Goal: Information Seeking & Learning: Check status

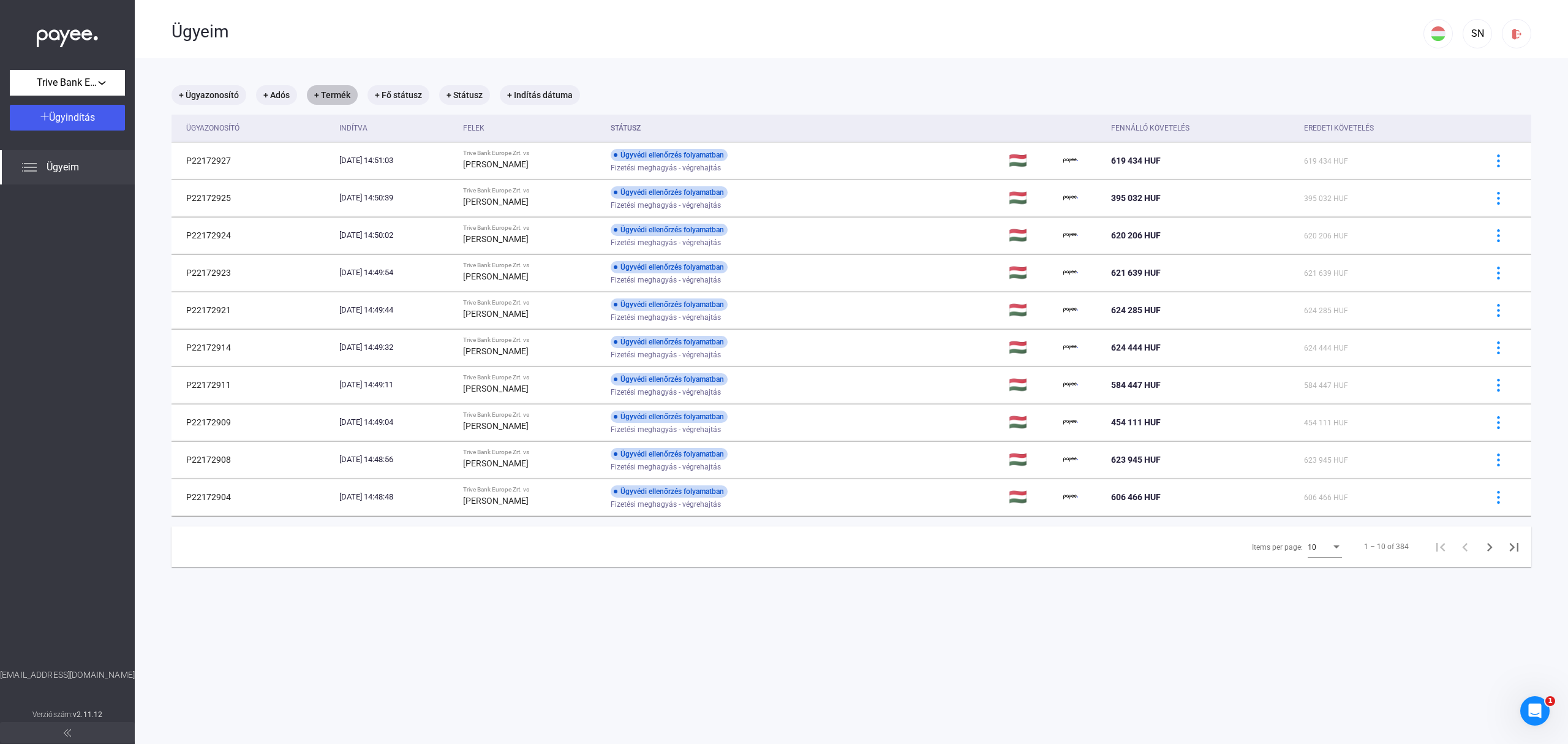
click at [337, 96] on mat-chip "+ Termék" at bounding box center [332, 95] width 51 height 20
click at [420, 138] on div "Válasszon terméket..." at bounding box center [399, 133] width 139 height 15
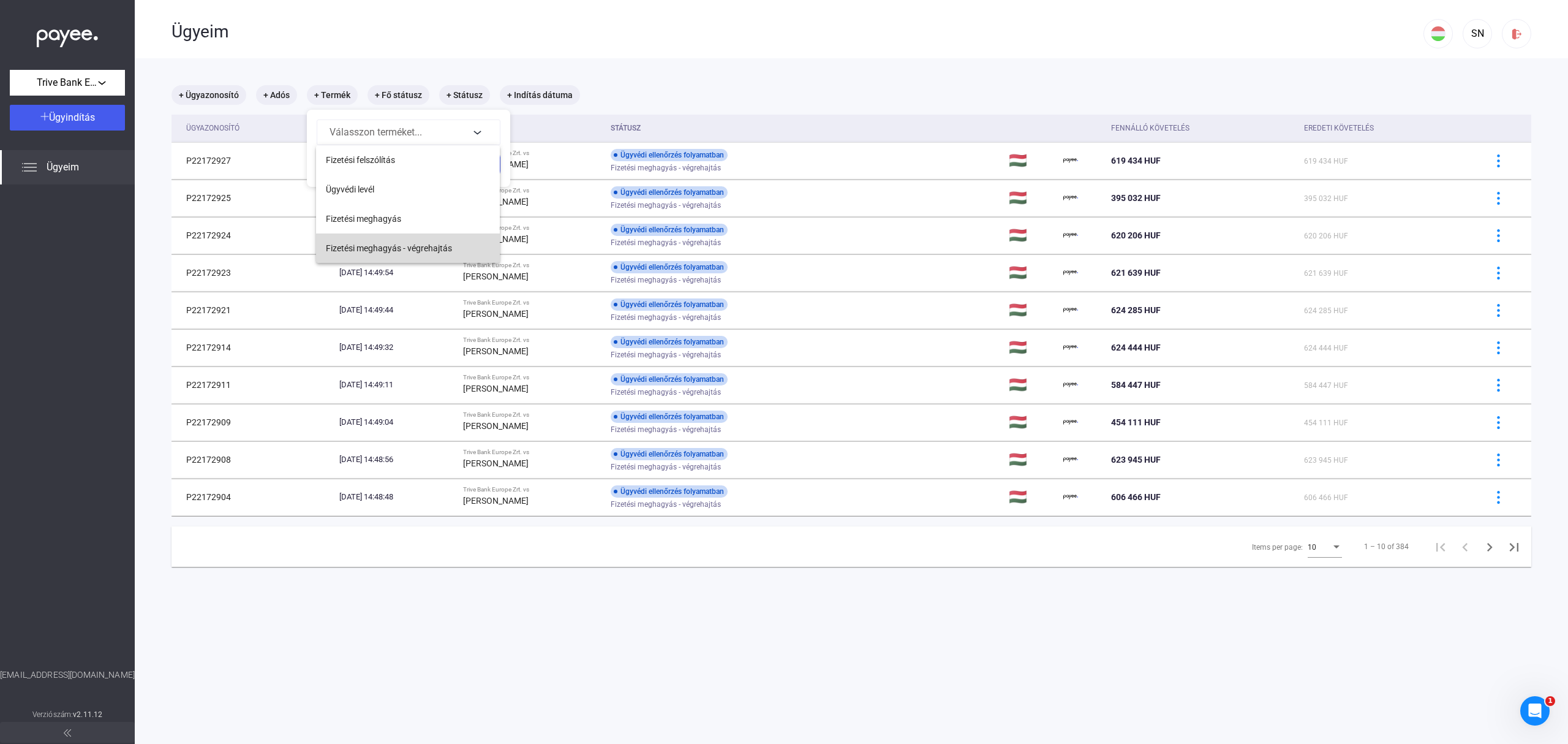
click at [405, 247] on span "Fizetési meghagyás - végrehajtás" at bounding box center [388, 248] width 126 height 15
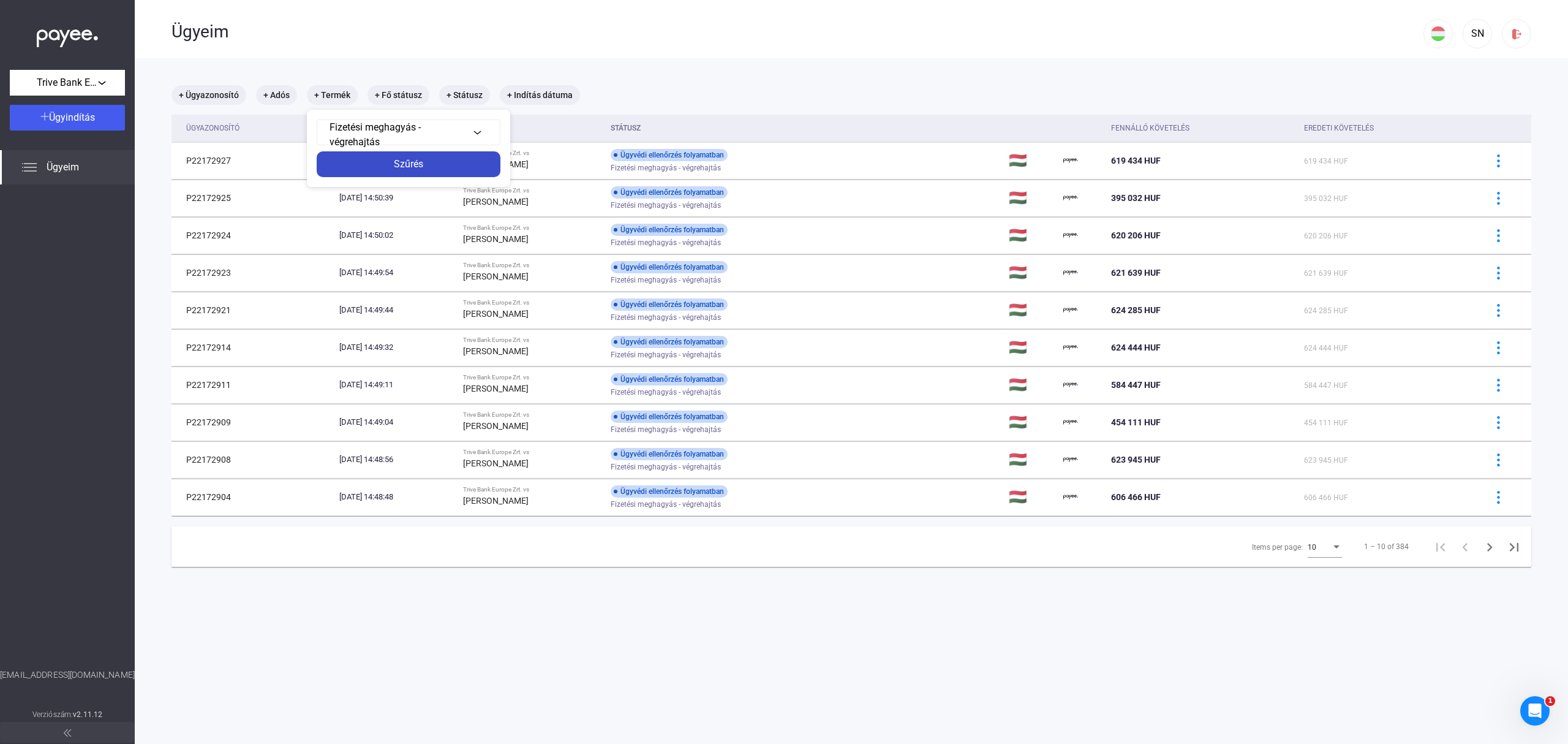
click at [408, 163] on div "Szűrés" at bounding box center [409, 165] width 177 height 15
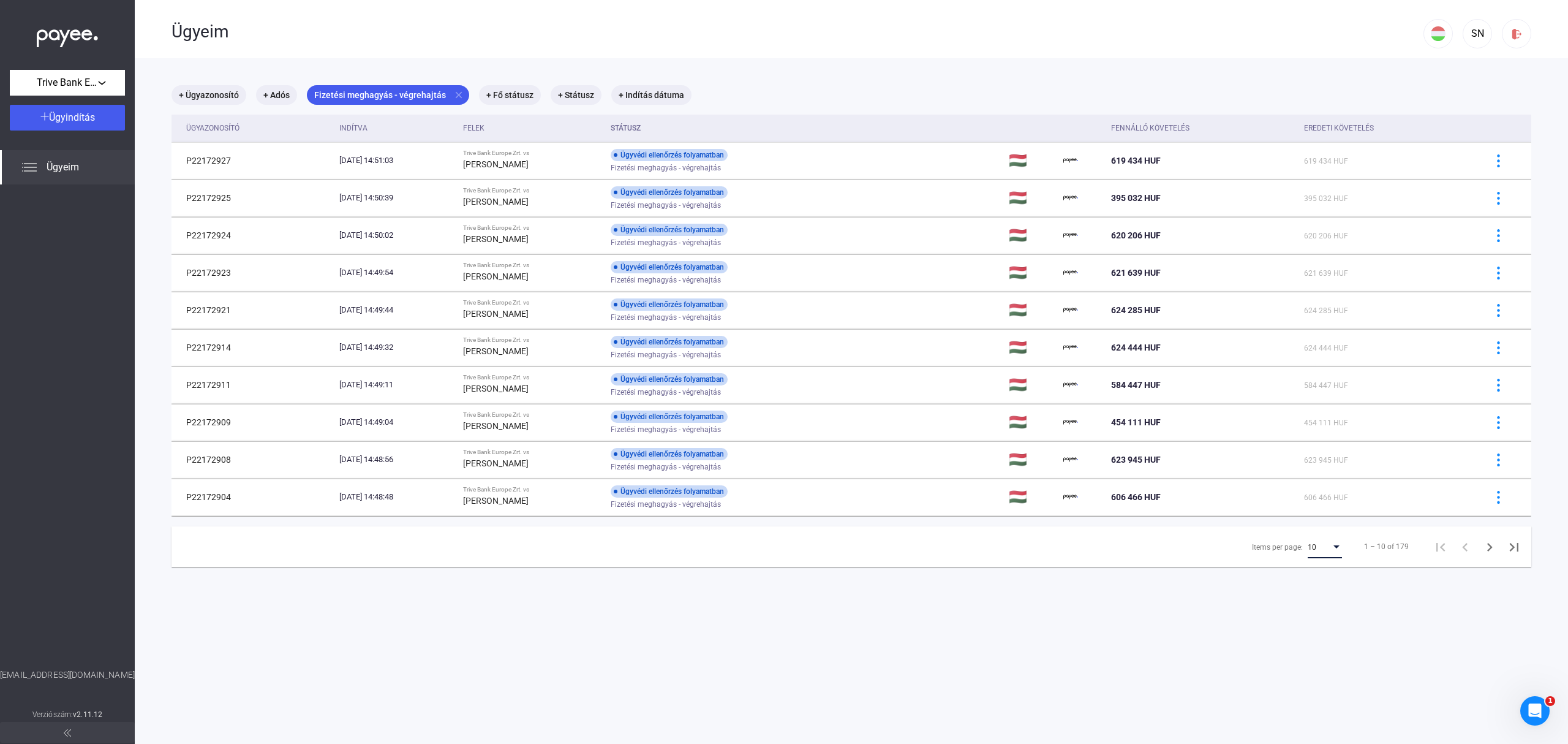
click at [1331, 546] on div "Items per page:" at bounding box center [1337, 546] width 11 height 9
click at [1316, 566] on span "25" at bounding box center [1314, 571] width 34 height 15
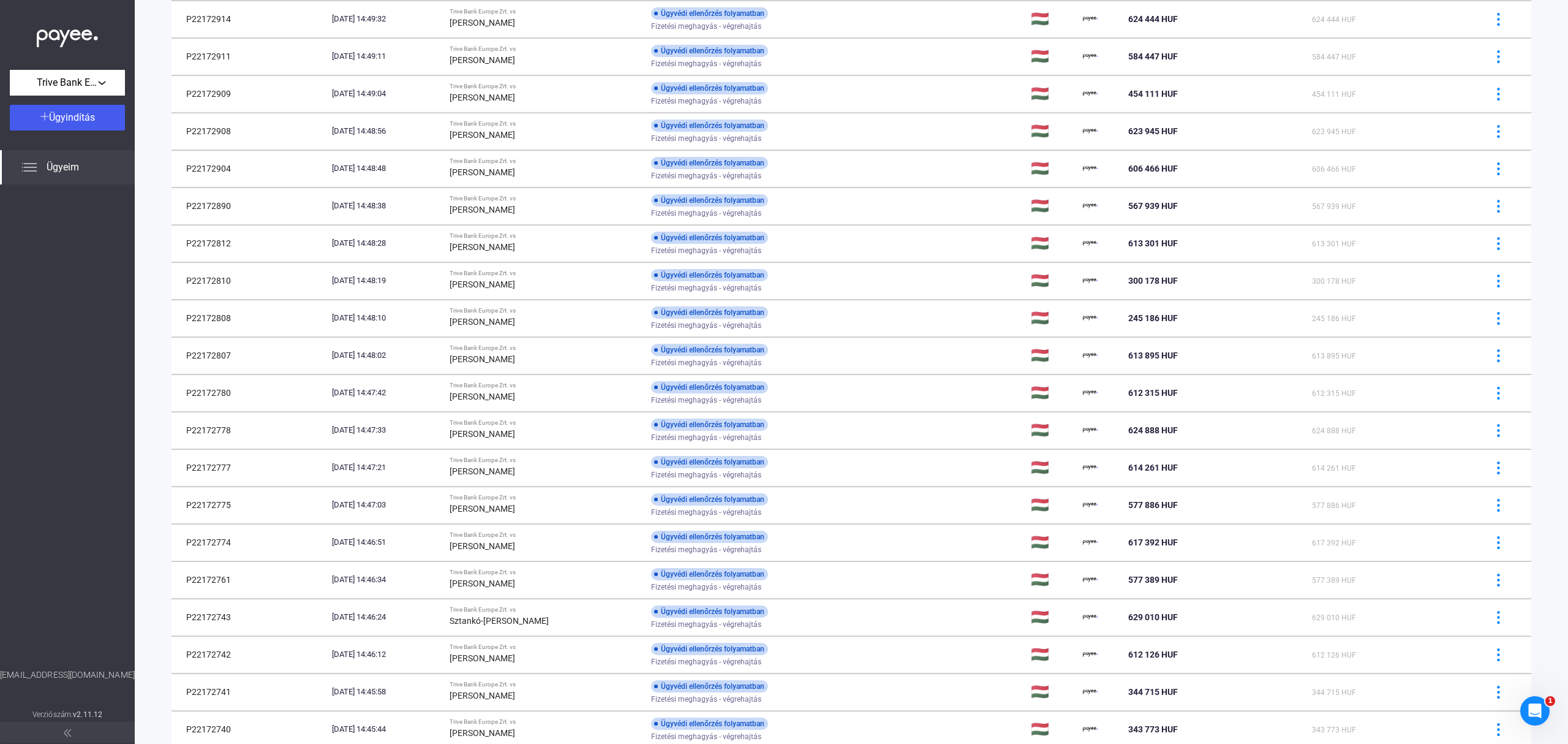
scroll to position [424, 0]
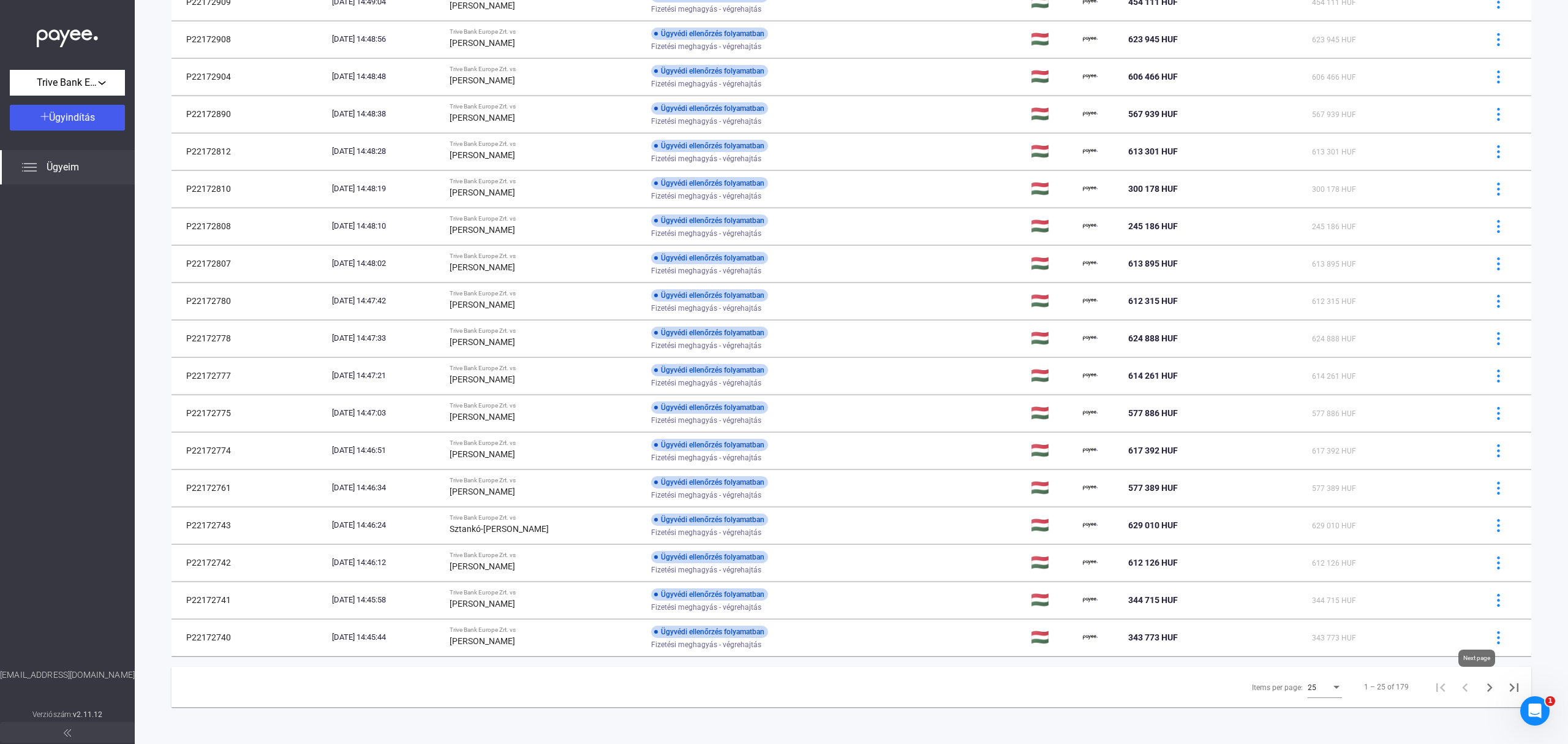
click at [1481, 687] on icon "Next page" at bounding box center [1490, 688] width 17 height 17
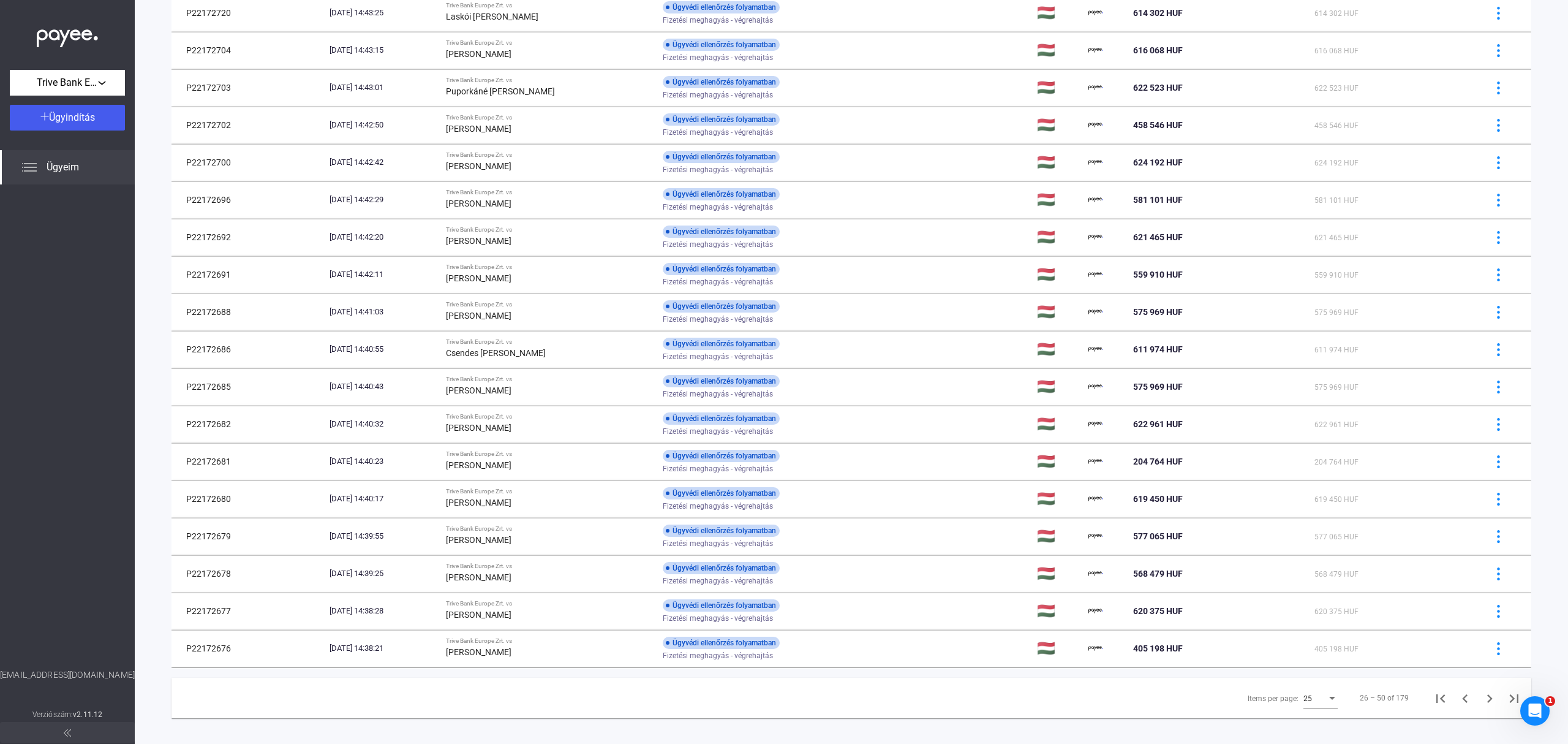
scroll to position [424, 0]
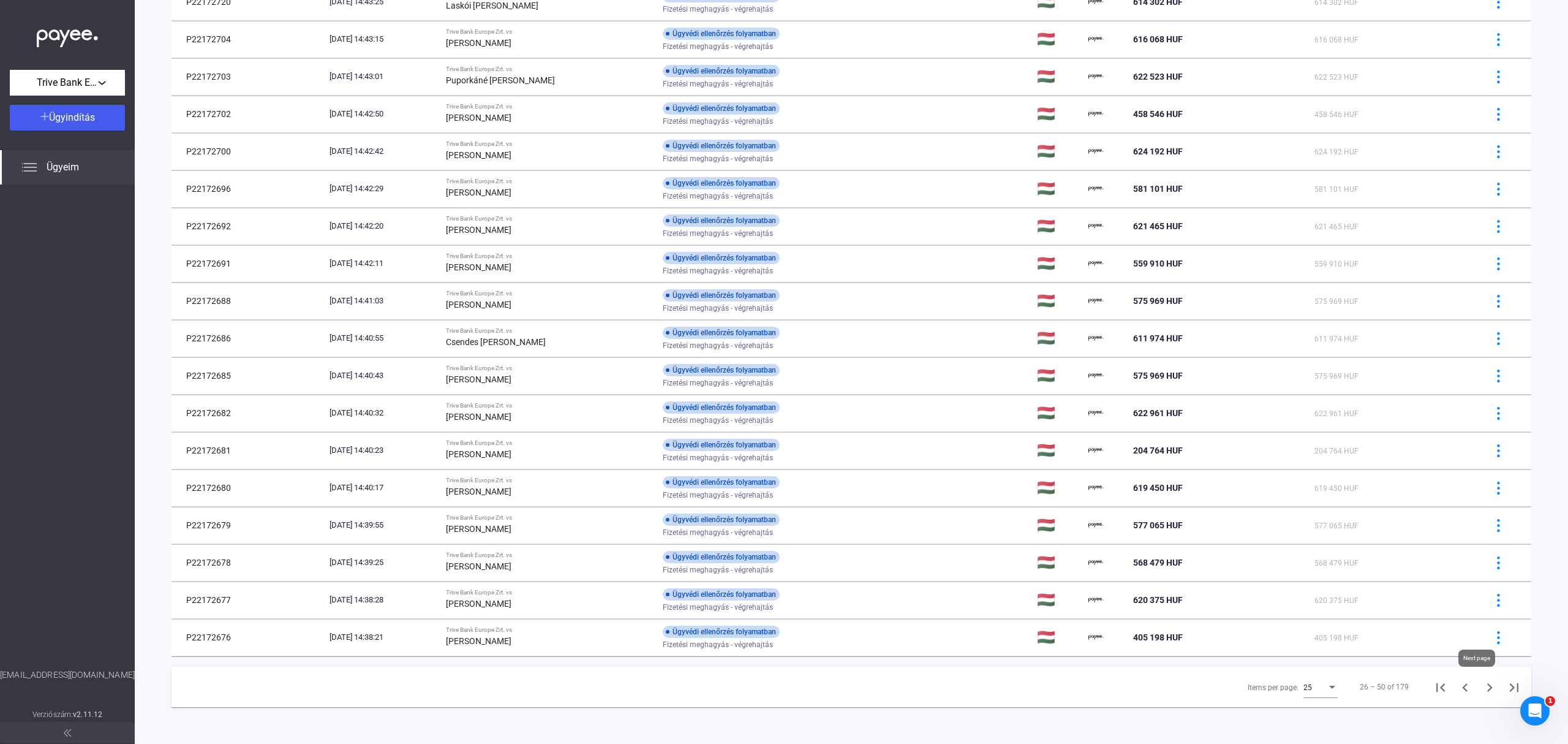
click at [1481, 687] on icon "Next page" at bounding box center [1490, 688] width 17 height 17
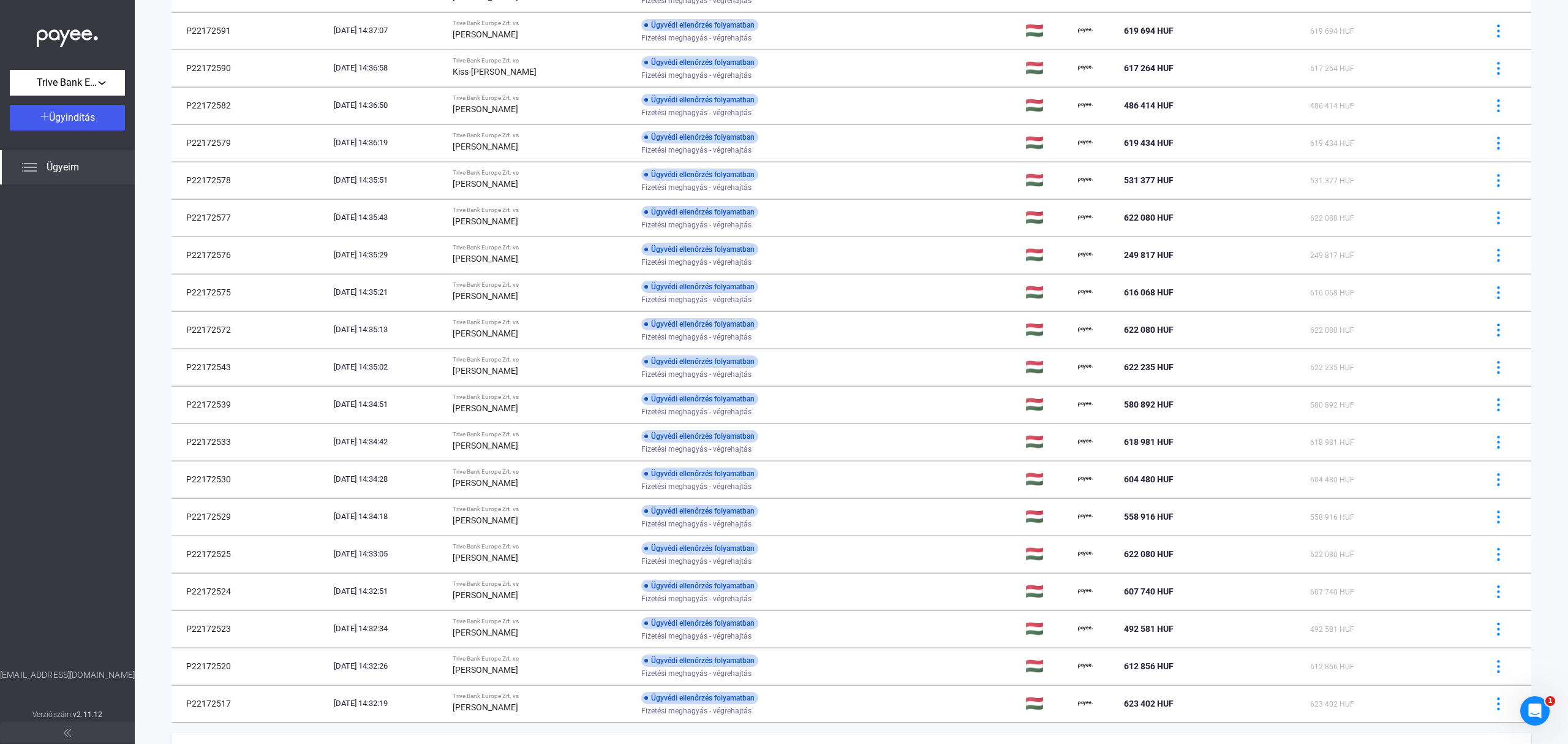
scroll to position [424, 0]
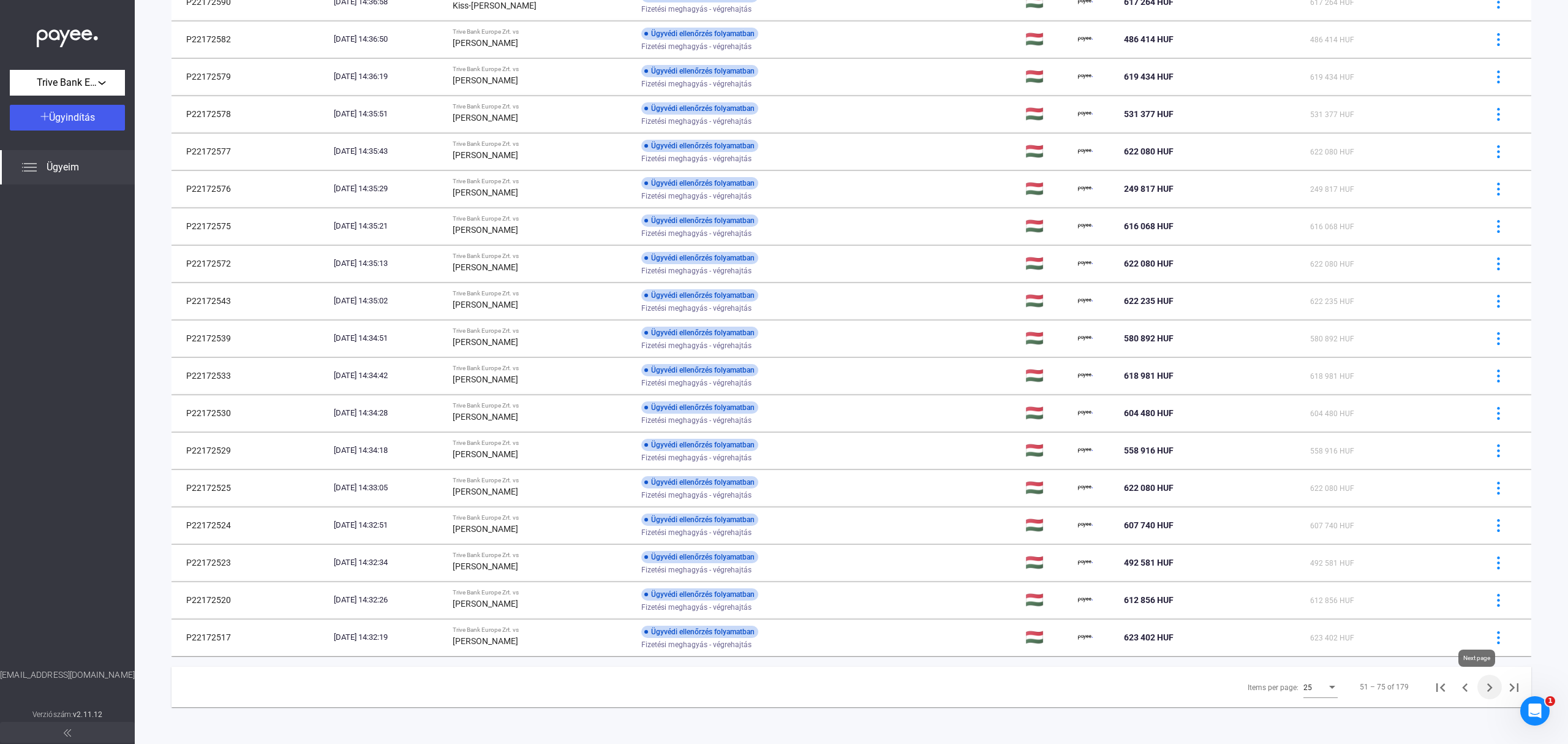
click at [1481, 691] on icon "Next page" at bounding box center [1490, 688] width 17 height 17
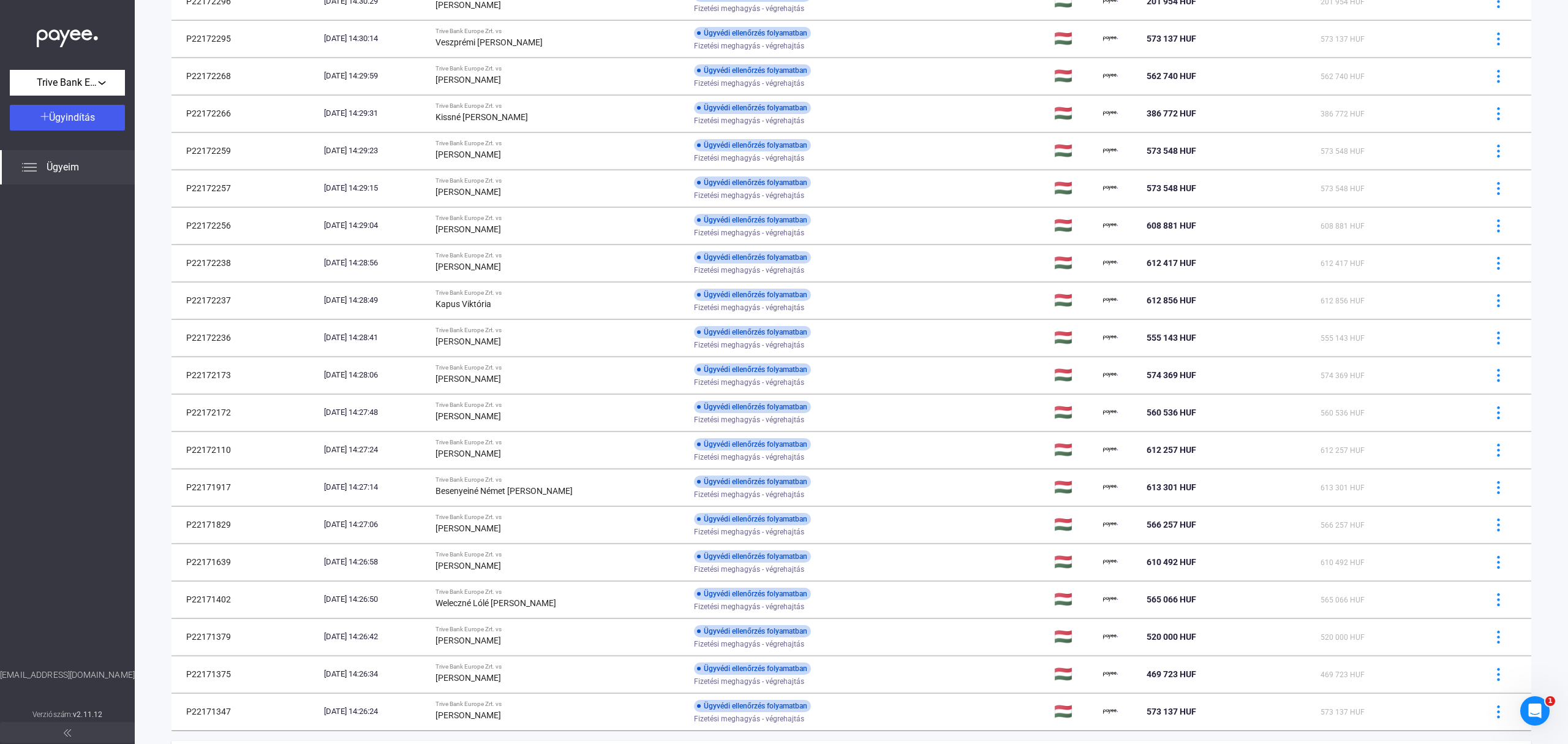
scroll to position [424, 0]
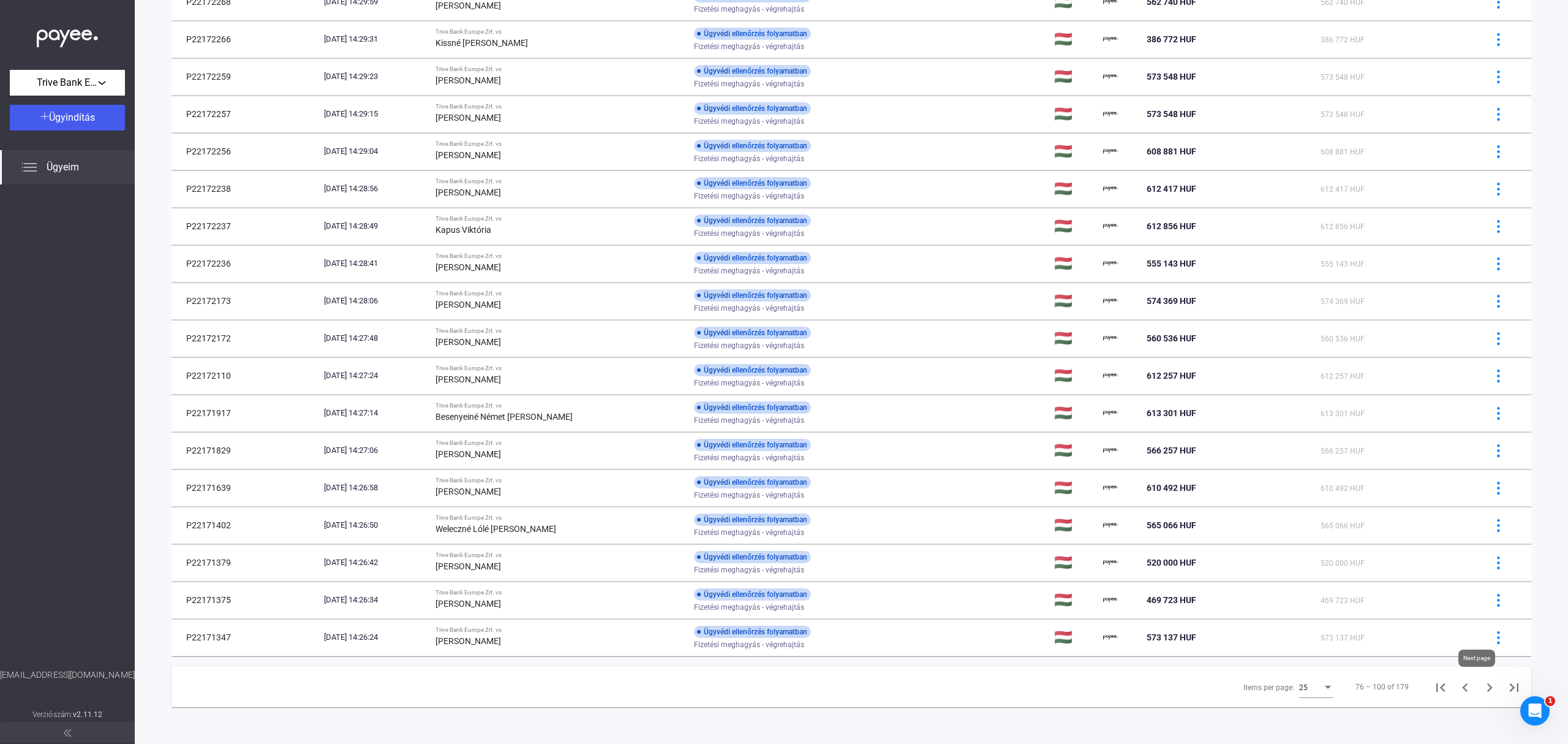
click at [1481, 686] on icon "Next page" at bounding box center [1490, 688] width 17 height 17
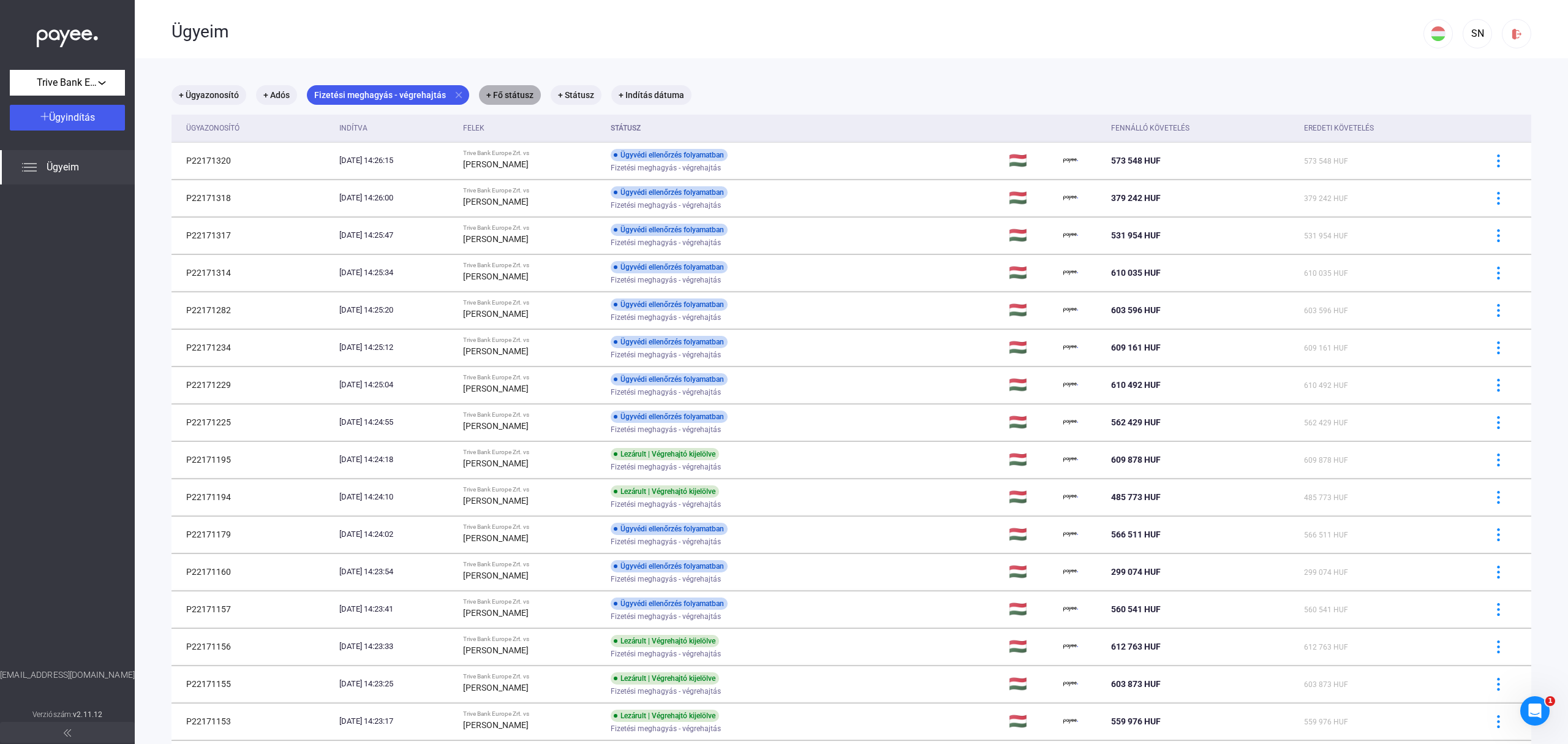
click at [522, 96] on mat-chip "+ Fő státusz" at bounding box center [510, 95] width 62 height 20
click at [564, 131] on div "Válassz..." at bounding box center [540, 133] width 78 height 15
click at [576, 94] on div at bounding box center [784, 372] width 1568 height 744
click at [576, 94] on mat-chip "+ Státusz" at bounding box center [576, 95] width 51 height 20
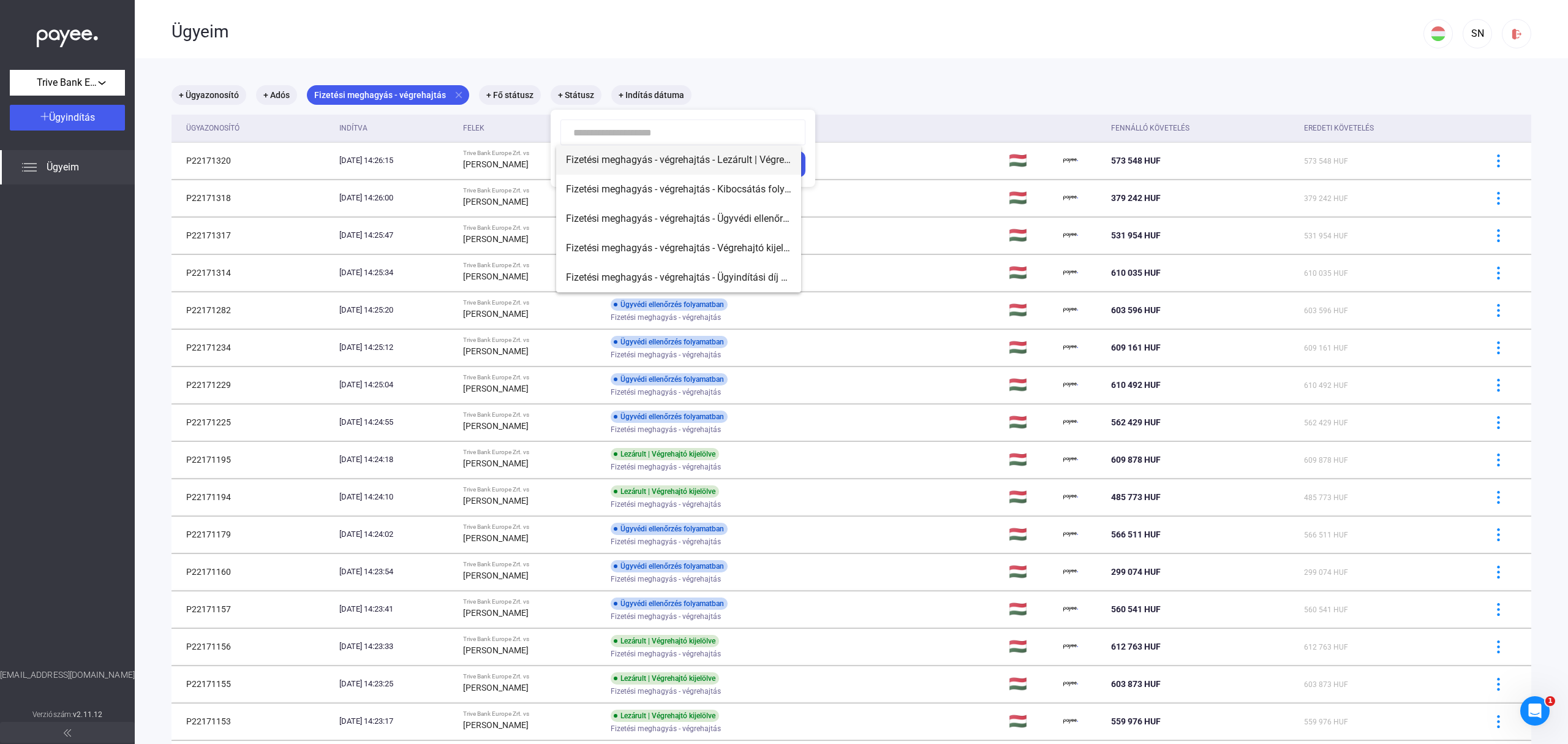
click at [665, 161] on span "Fizetési meghagyás - végrehajtás - Lezárult | Végrehajtó kijelölve" at bounding box center [679, 160] width 226 height 15
type input "**********"
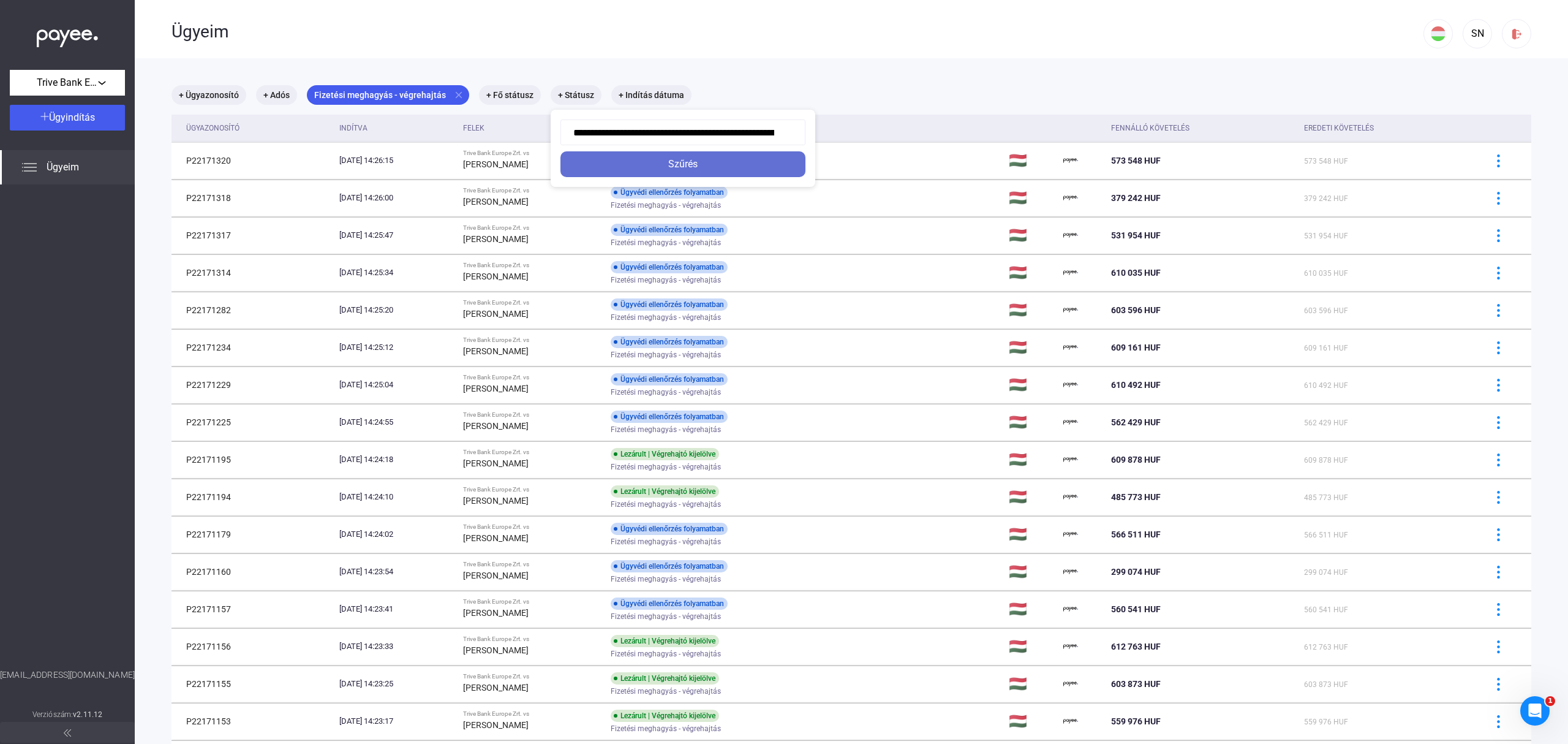
click at [721, 167] on div "Szűrés" at bounding box center [683, 165] width 238 height 15
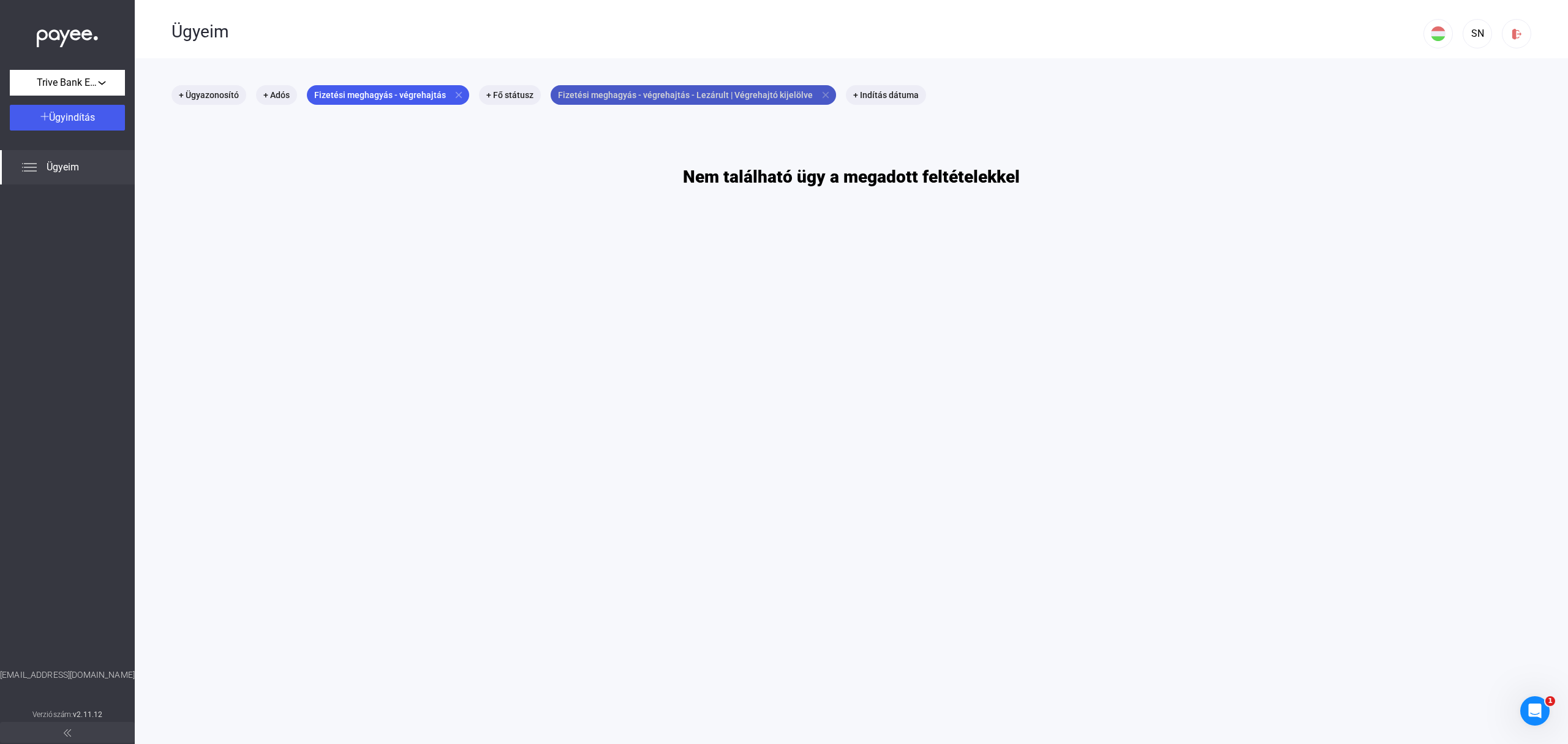
click at [784, 89] on mat-chip "Fizetési meghagyás - végrehajtás - Lezárult | Végrehajtó kijelölve close" at bounding box center [692, 95] width 285 height 20
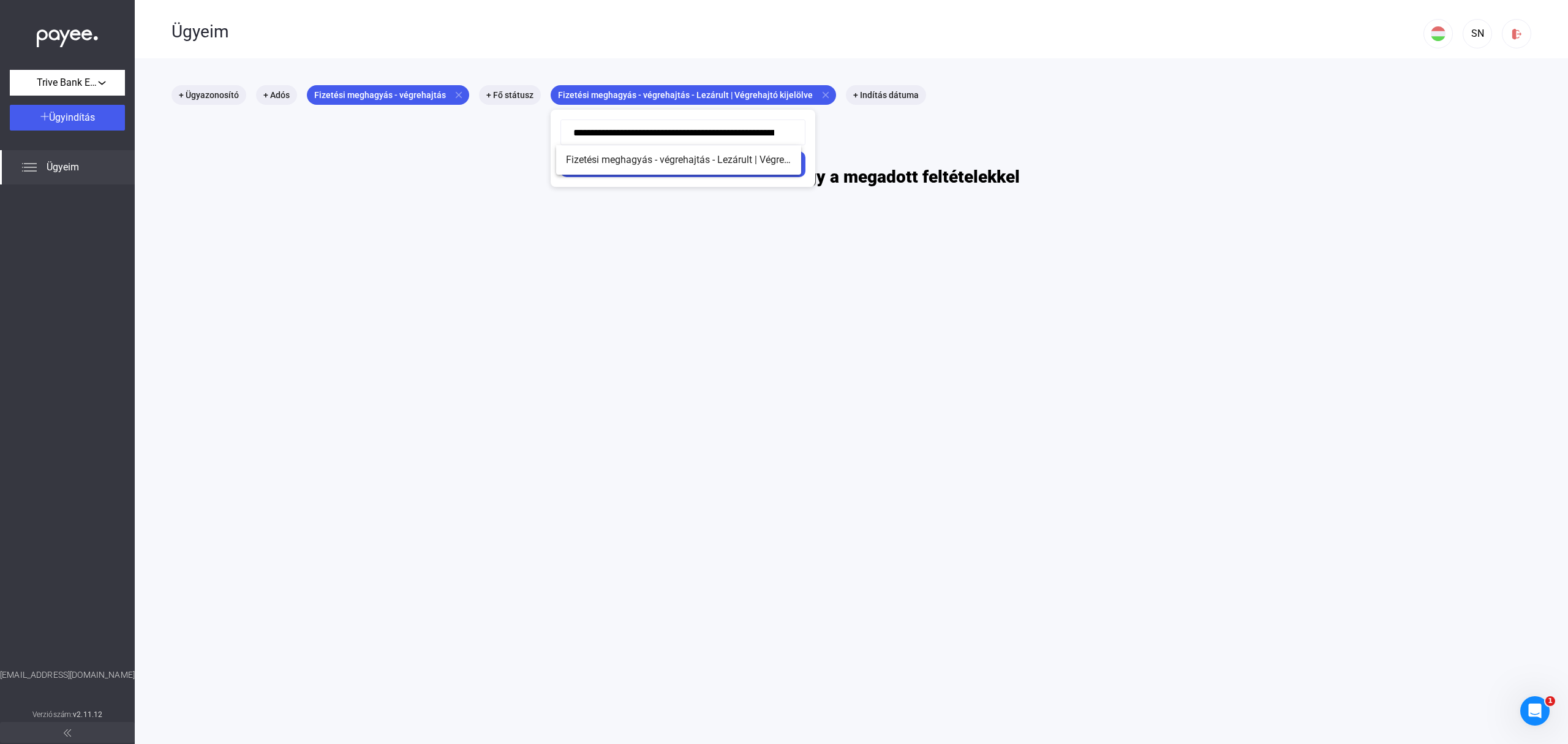
click at [816, 93] on div at bounding box center [784, 372] width 1568 height 744
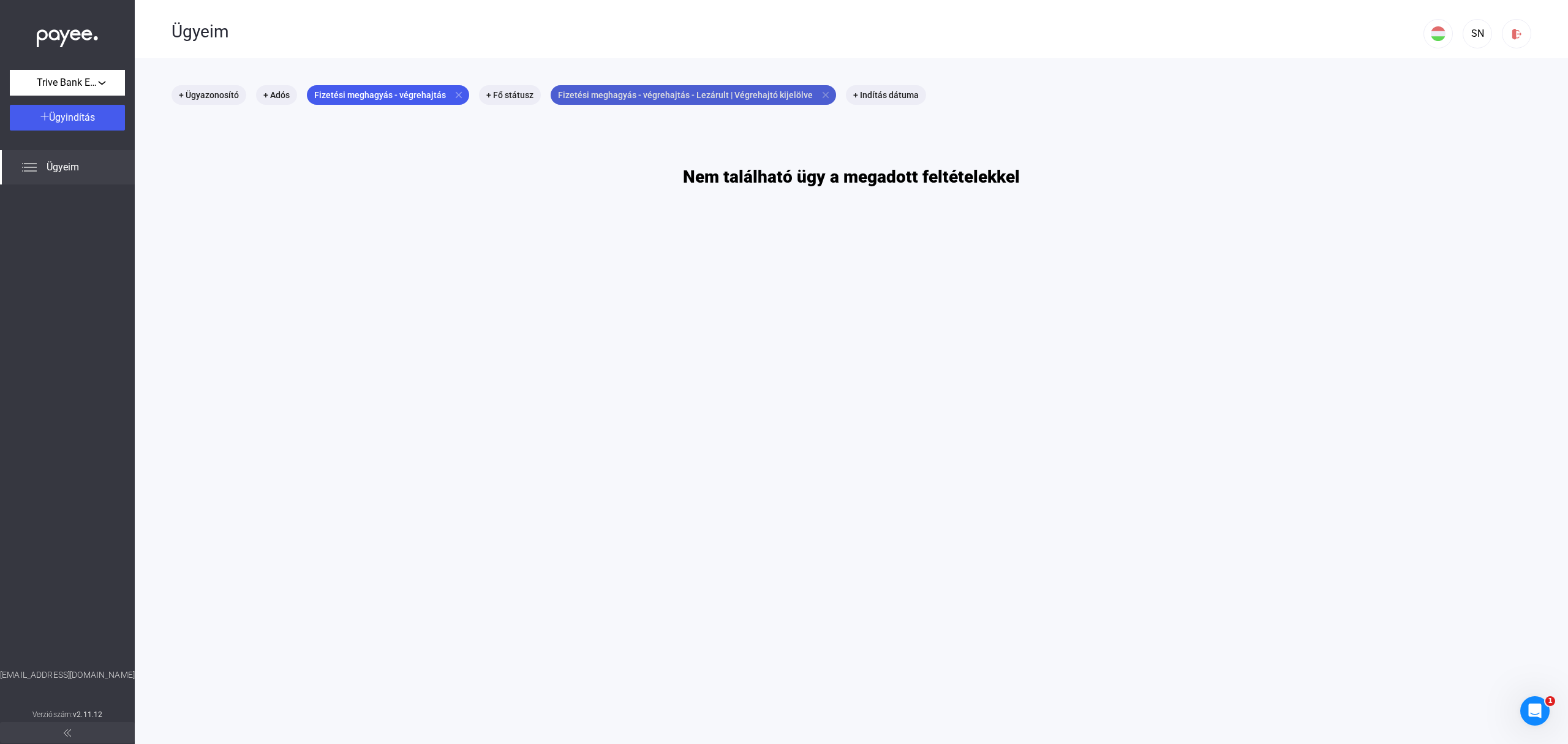
click at [820, 94] on mat-icon "close" at bounding box center [826, 95] width 11 height 11
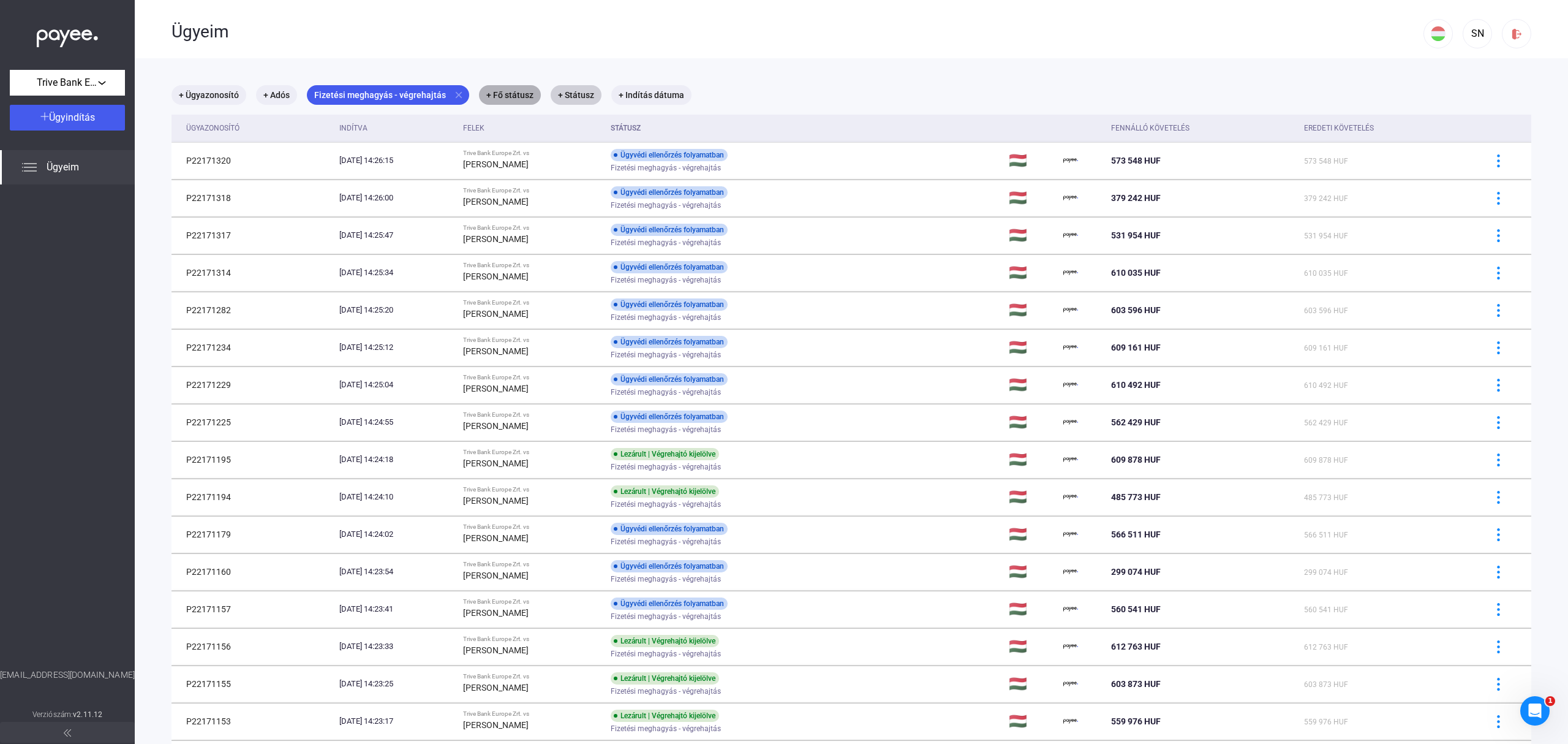
click at [510, 96] on mat-chip "+ Fő státusz" at bounding box center [510, 95] width 62 height 20
click at [575, 140] on button "Válassz..." at bounding box center [550, 132] width 122 height 25
click at [540, 217] on button "Lezárva" at bounding box center [546, 218] width 122 height 29
click at [584, 165] on div "Szűrés" at bounding box center [550, 165] width 115 height 15
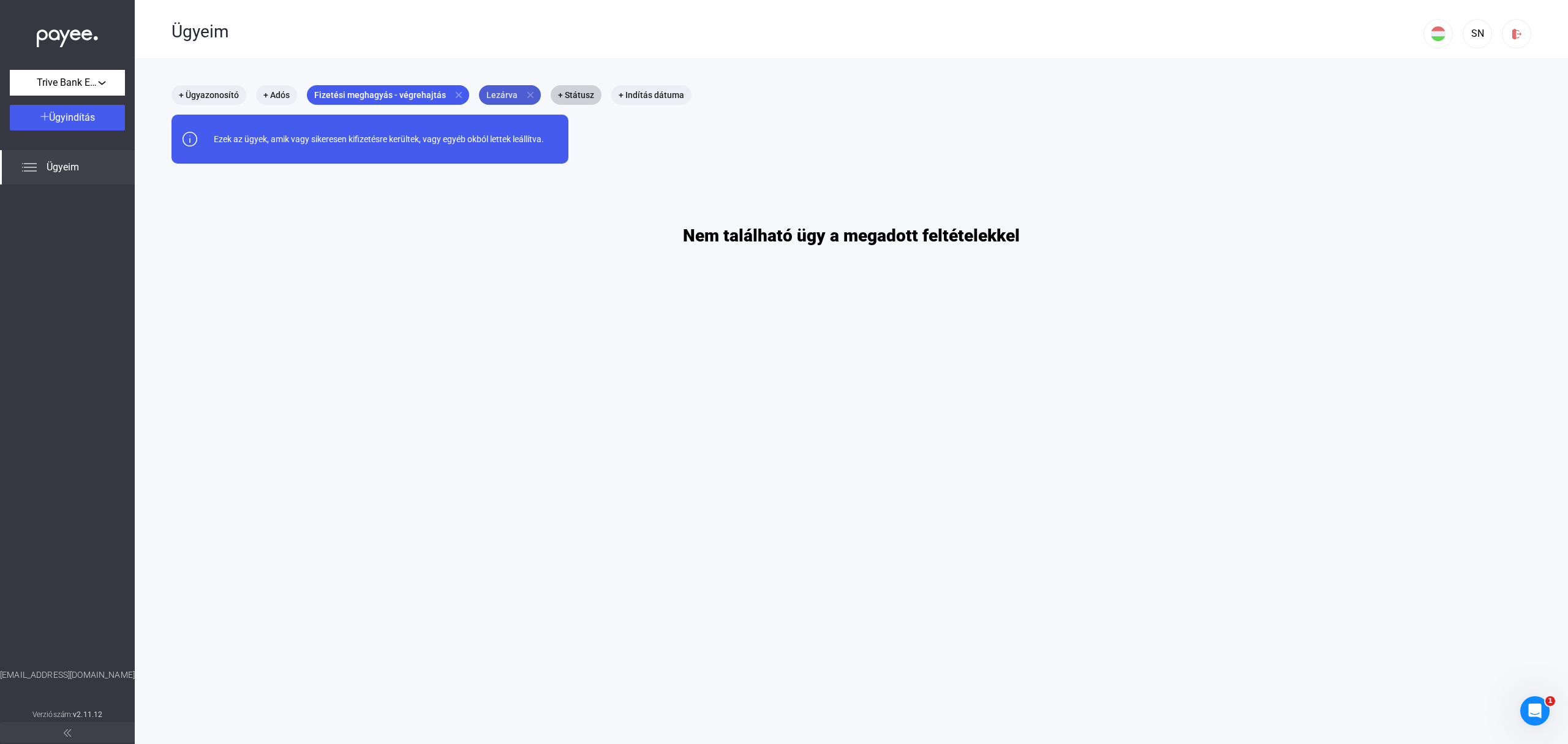
click at [525, 92] on mat-icon "close" at bounding box center [531, 95] width 11 height 11
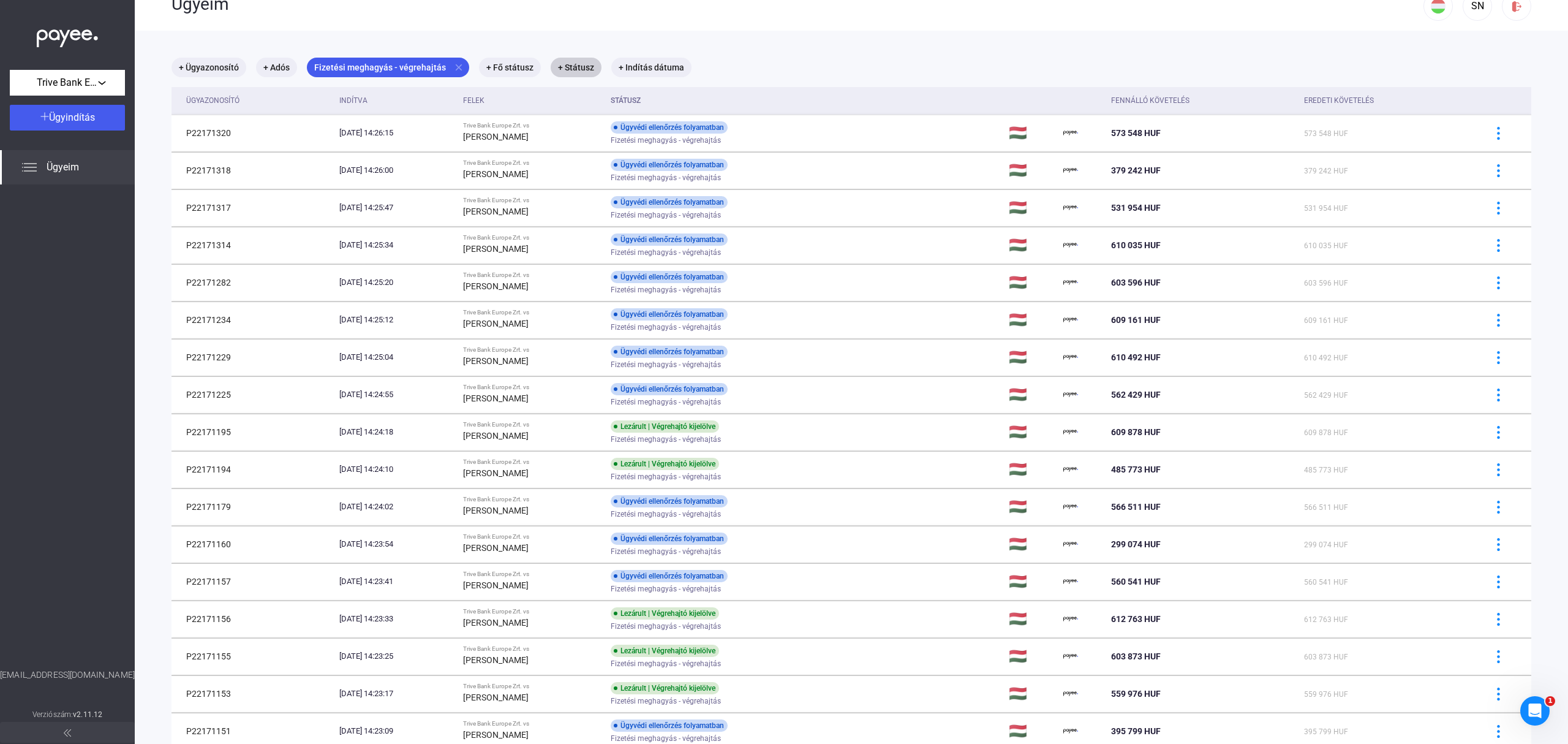
scroll to position [33, 0]
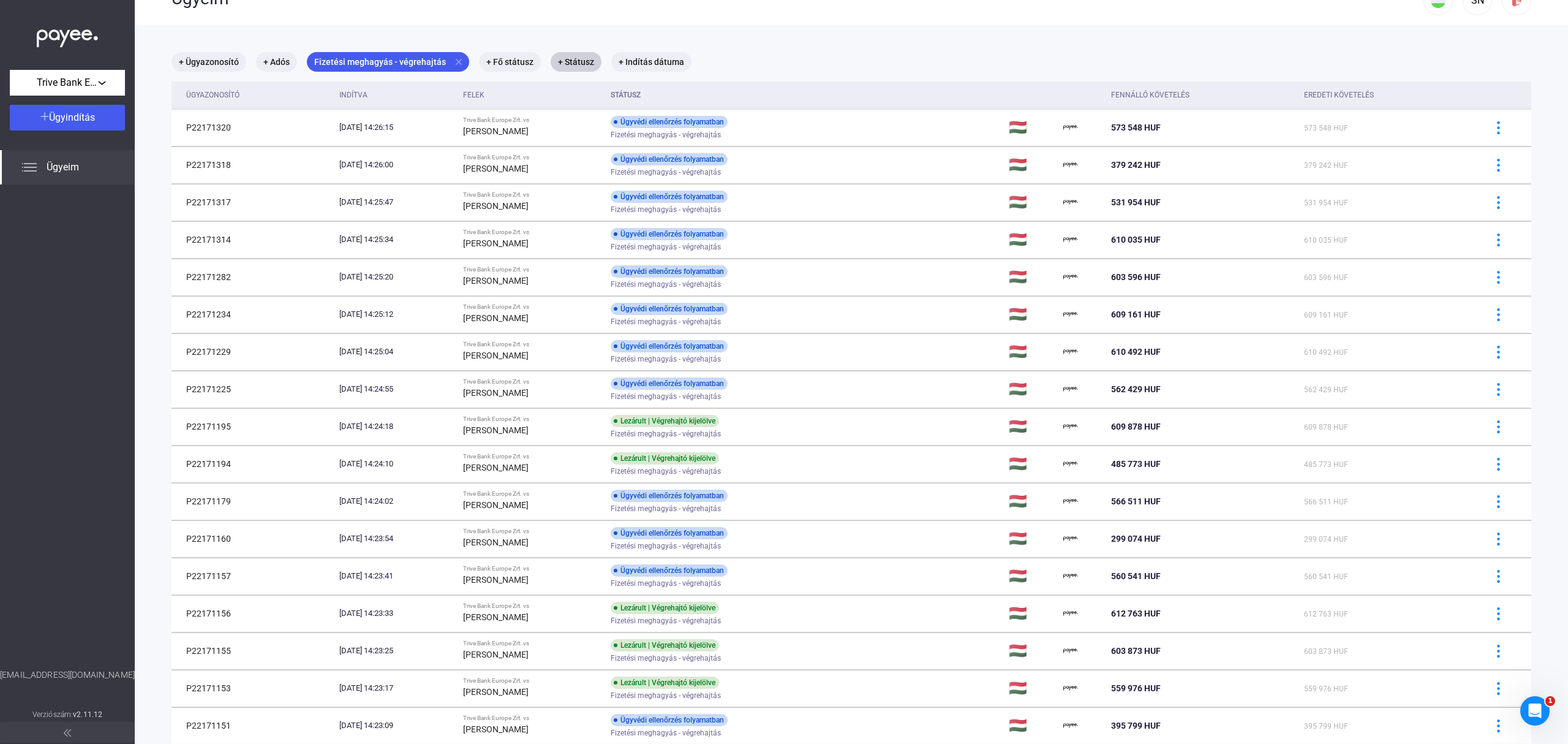
click at [677, 92] on th "Státusz" at bounding box center [804, 95] width 398 height 27
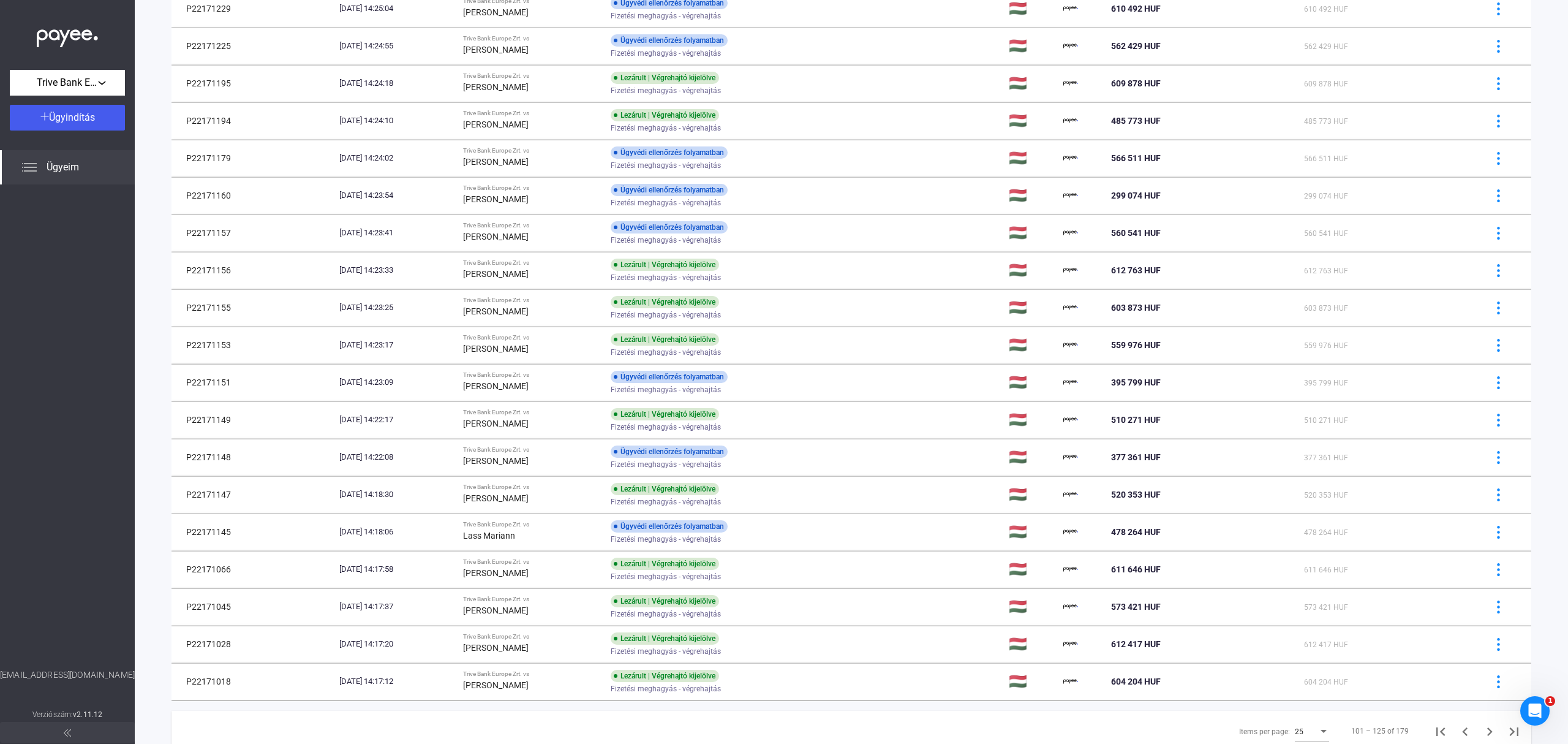
scroll to position [424, 0]
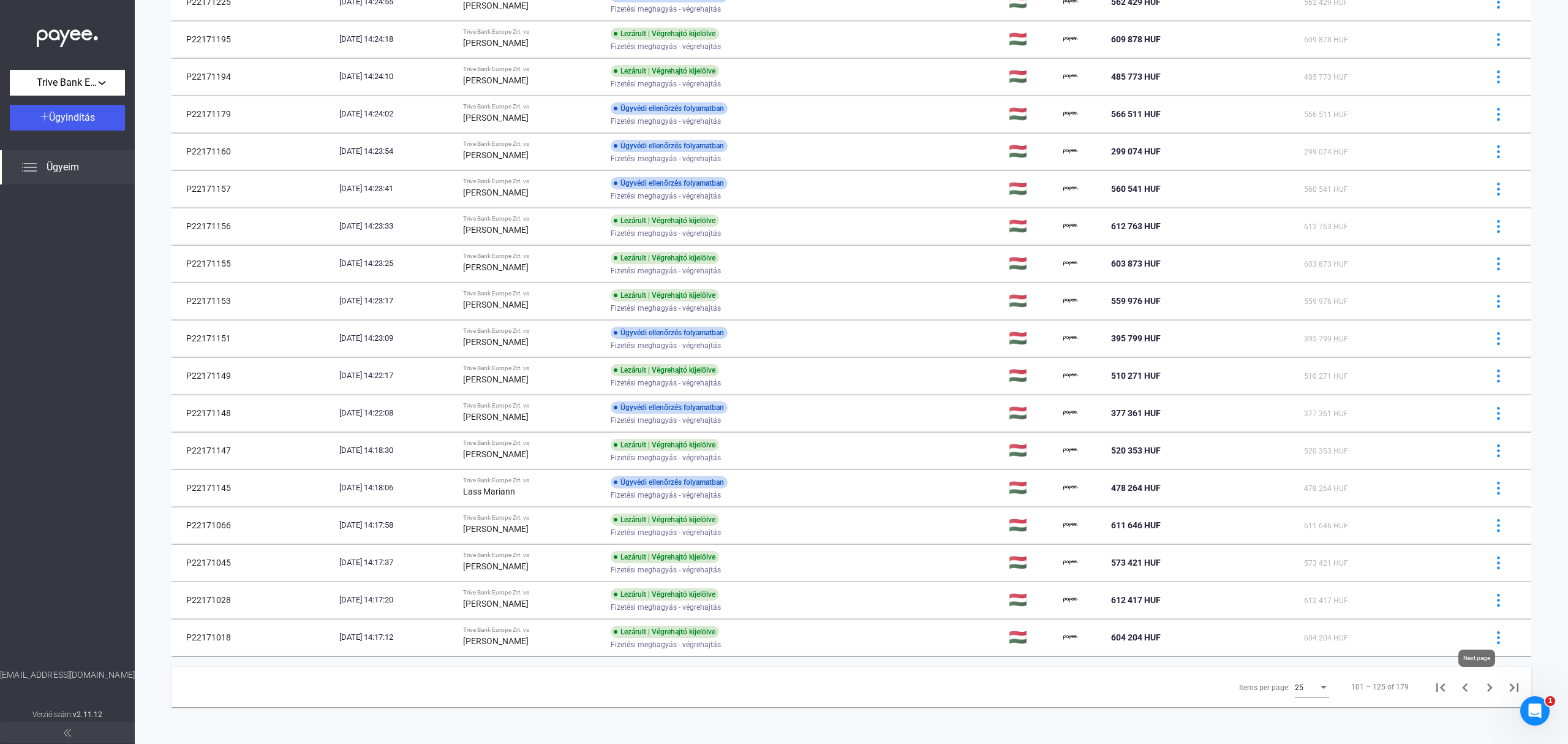
click at [1487, 688] on icon "Next page" at bounding box center [1490, 687] width 6 height 8
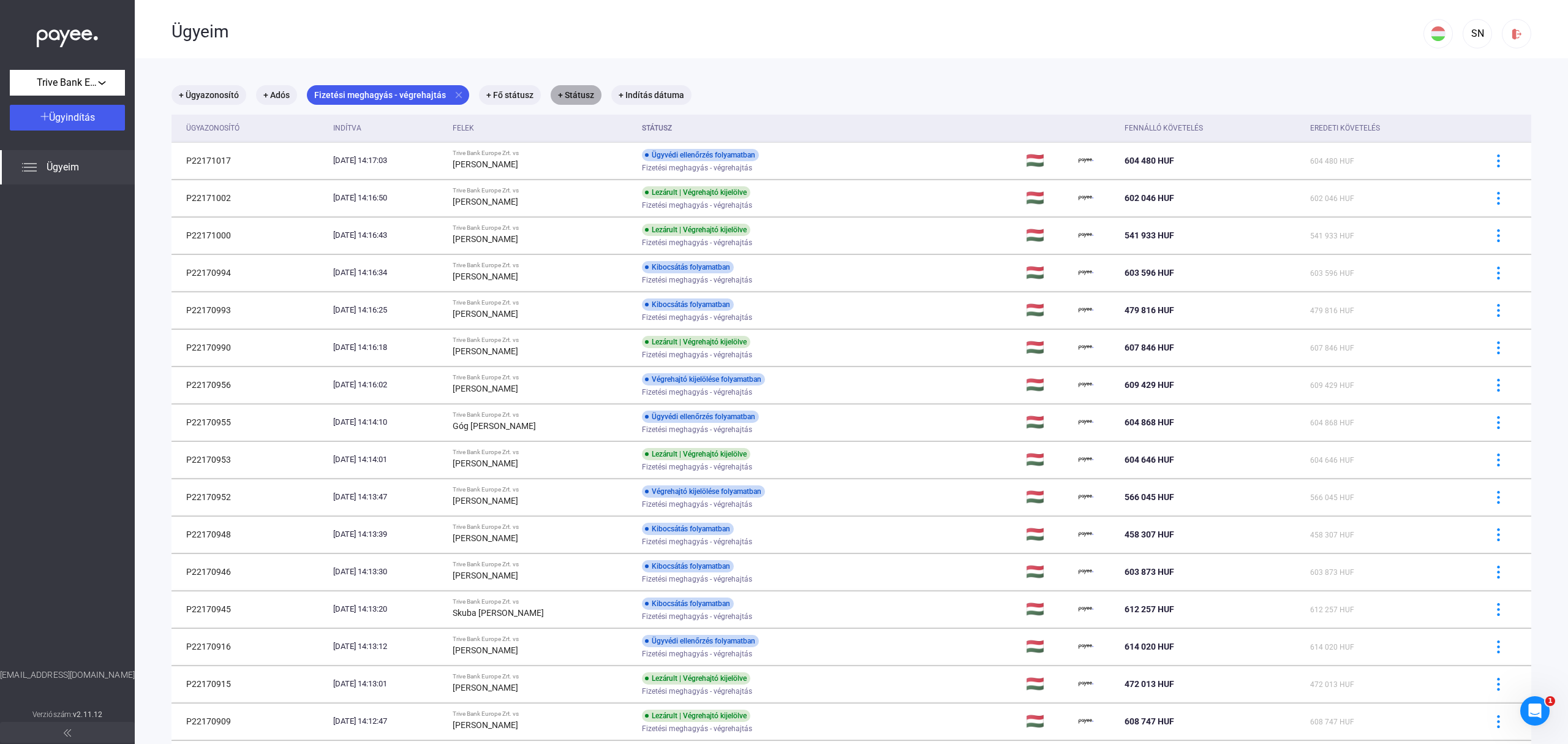
click at [570, 96] on mat-chip "+ Státusz" at bounding box center [576, 95] width 51 height 20
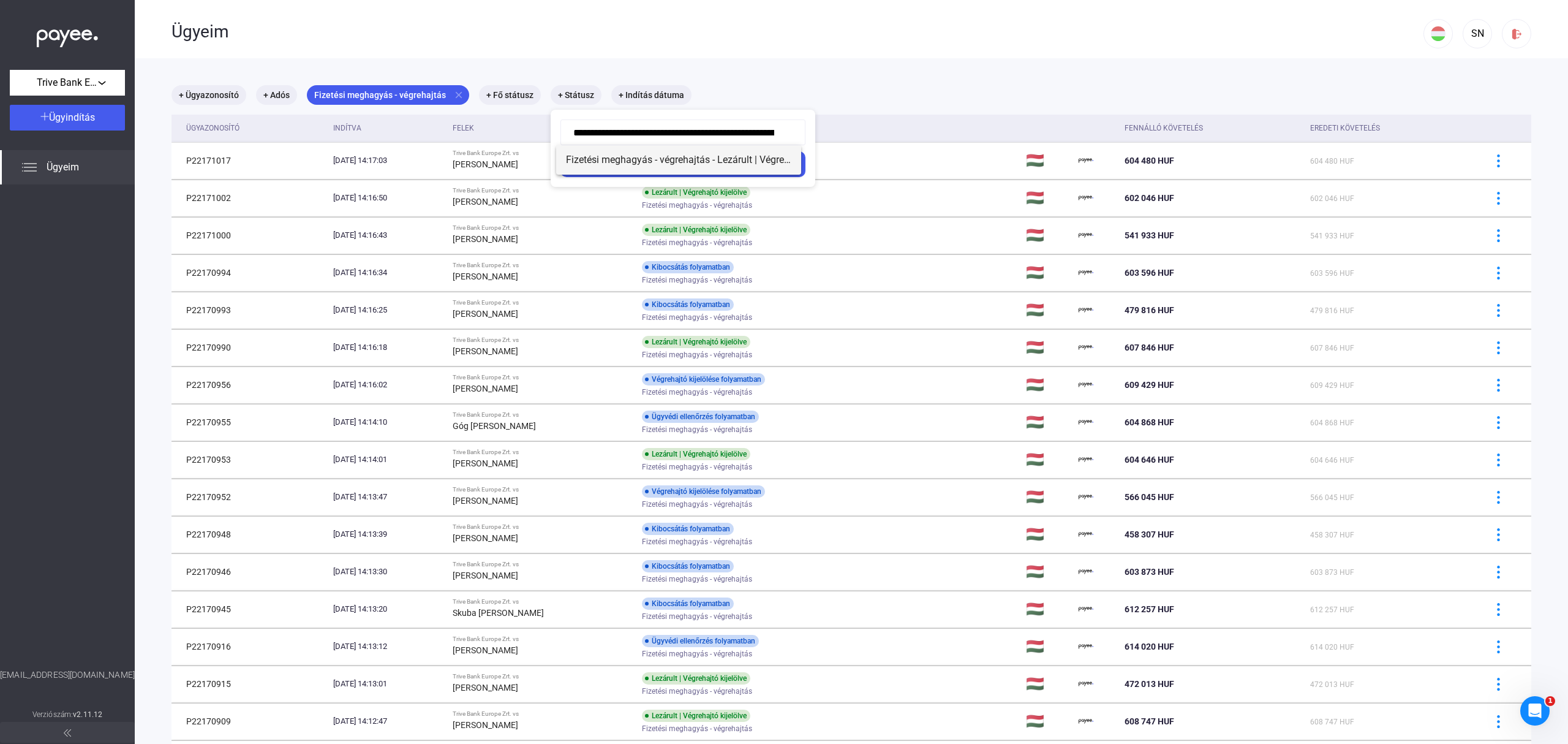
click at [673, 165] on span "Fizetési meghagyás - végrehajtás - Lezárult | Végrehajtó kijelölve" at bounding box center [679, 160] width 226 height 15
type input "**********"
click at [673, 165] on div "Szűrés" at bounding box center [683, 165] width 238 height 15
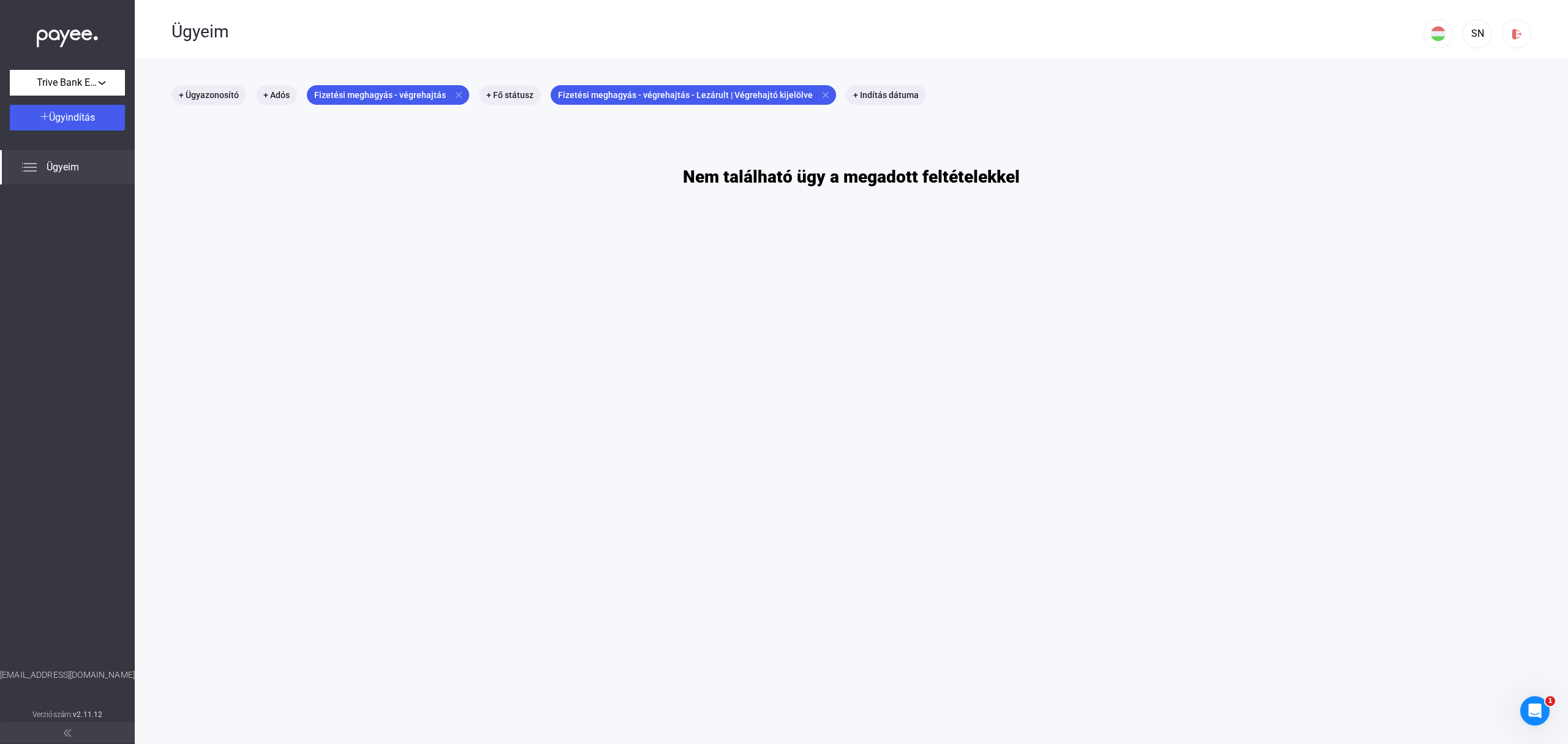
click at [47, 163] on span "Ügyeim" at bounding box center [62, 167] width 33 height 15
click at [1467, 38] on div "SN" at bounding box center [1478, 34] width 21 height 15
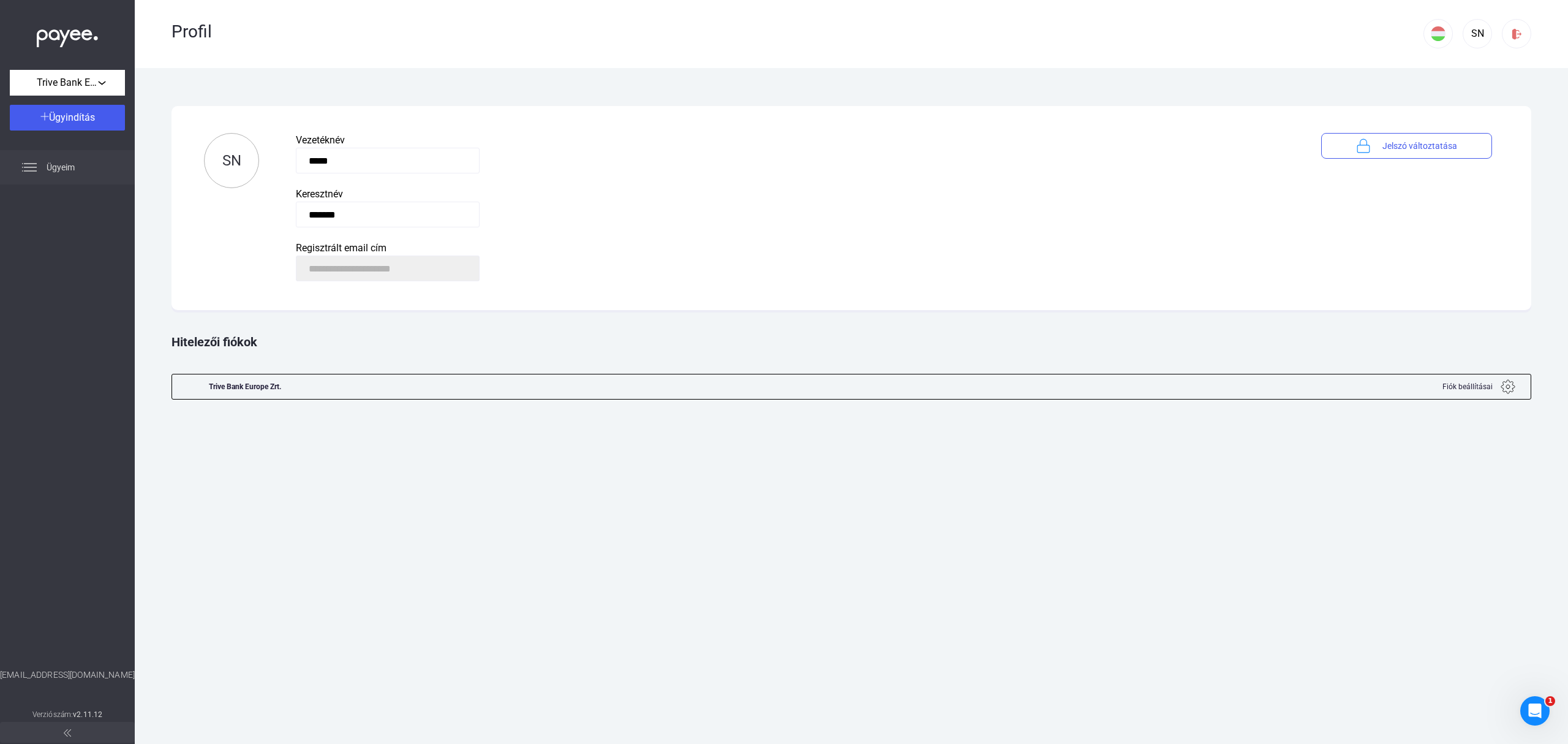
click at [56, 163] on span "Ügyeim" at bounding box center [60, 167] width 28 height 15
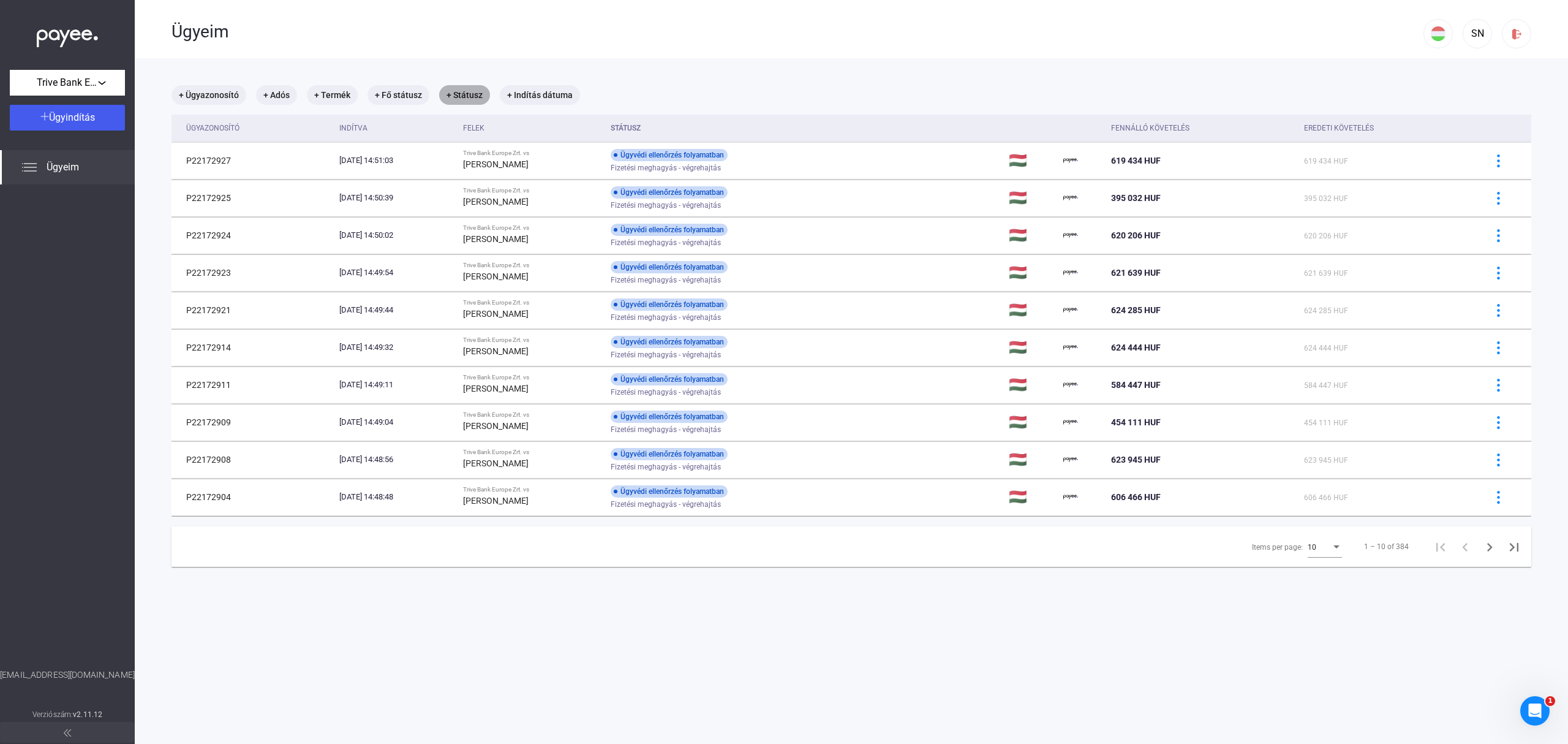
click at [459, 91] on mat-chip "+ Státusz" at bounding box center [465, 95] width 51 height 20
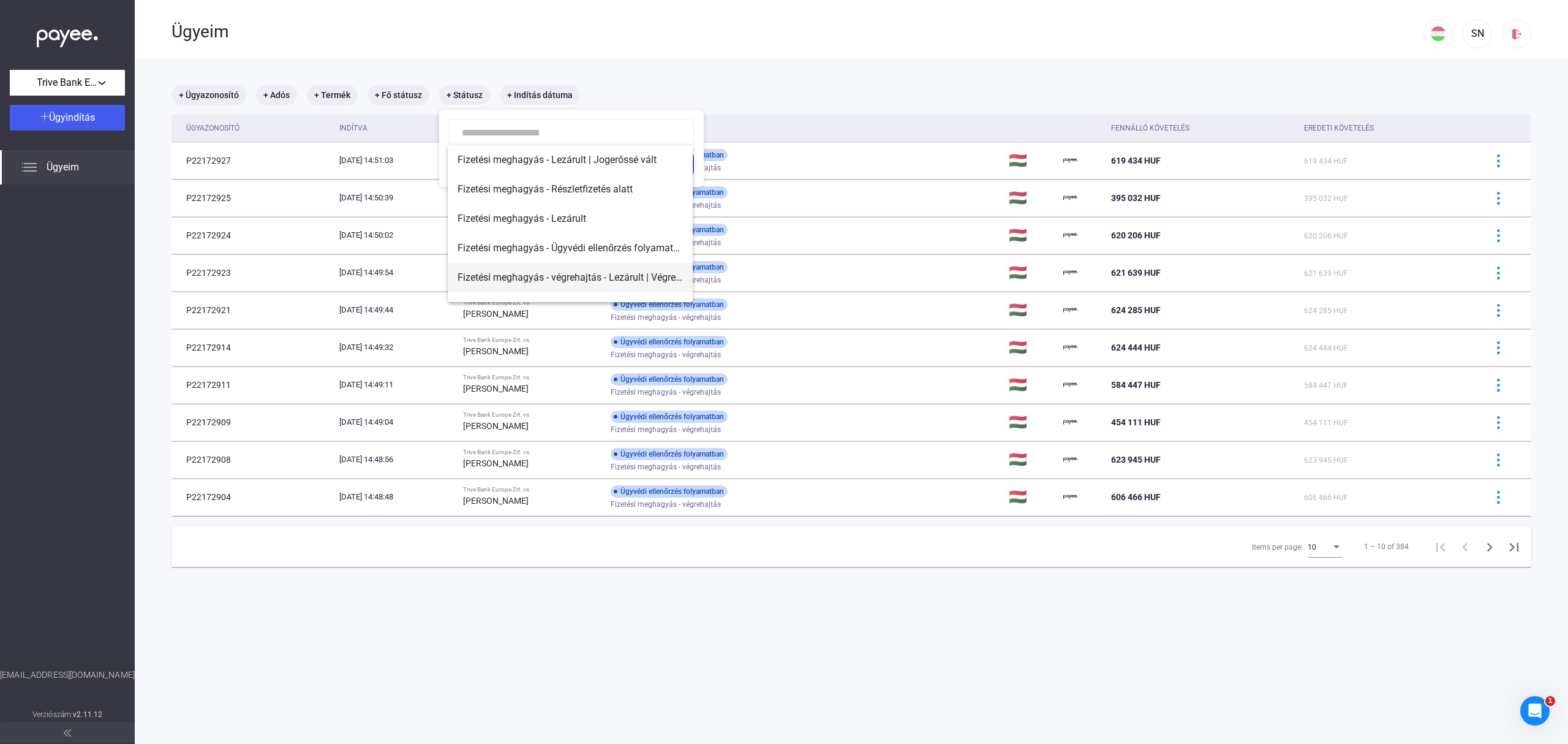
click at [618, 275] on span "Fizetési meghagyás - végrehajtás - Lezárult | Végrehajtó kijelölve" at bounding box center [570, 277] width 226 height 15
type input "**********"
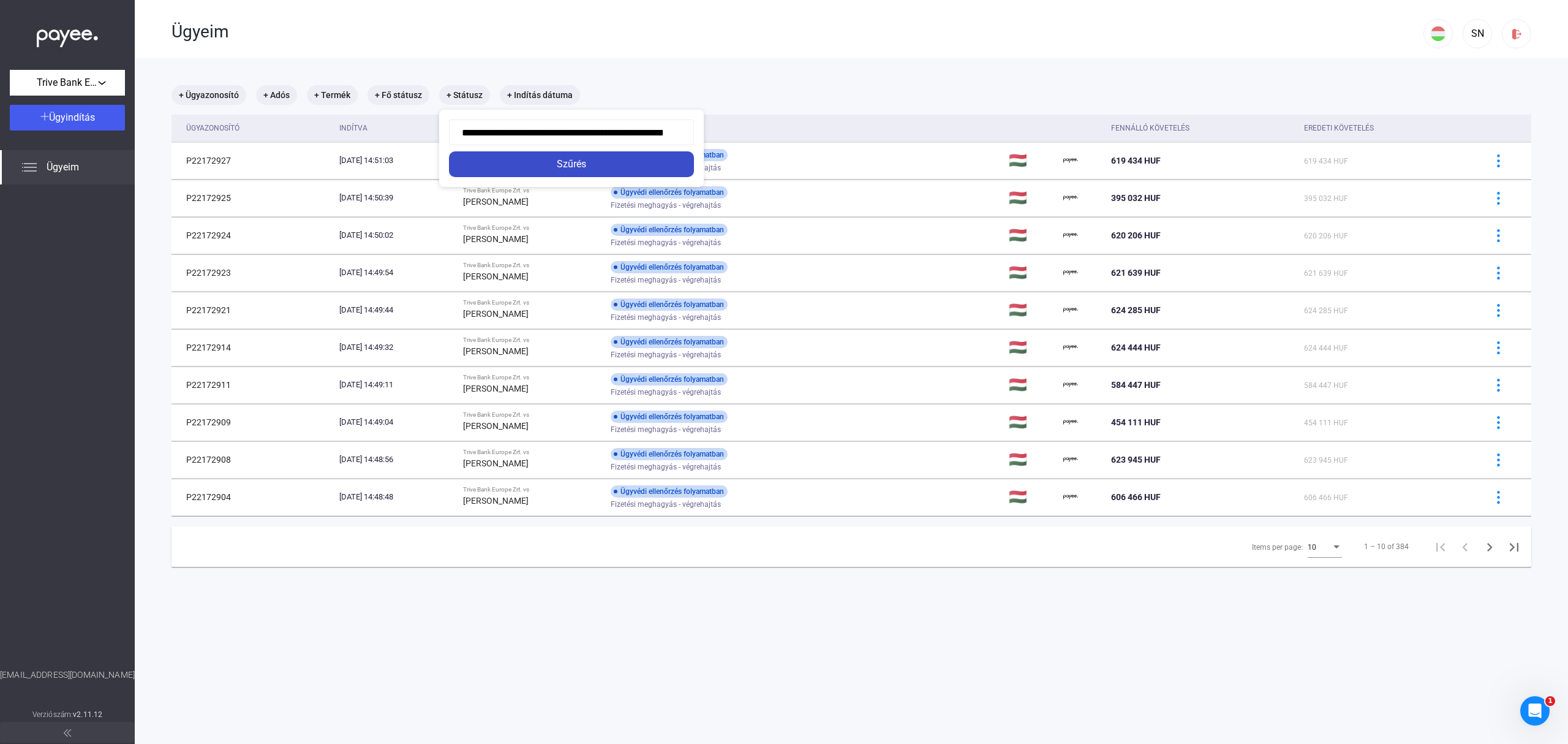
click at [569, 159] on div "Szűrés" at bounding box center [571, 165] width 238 height 15
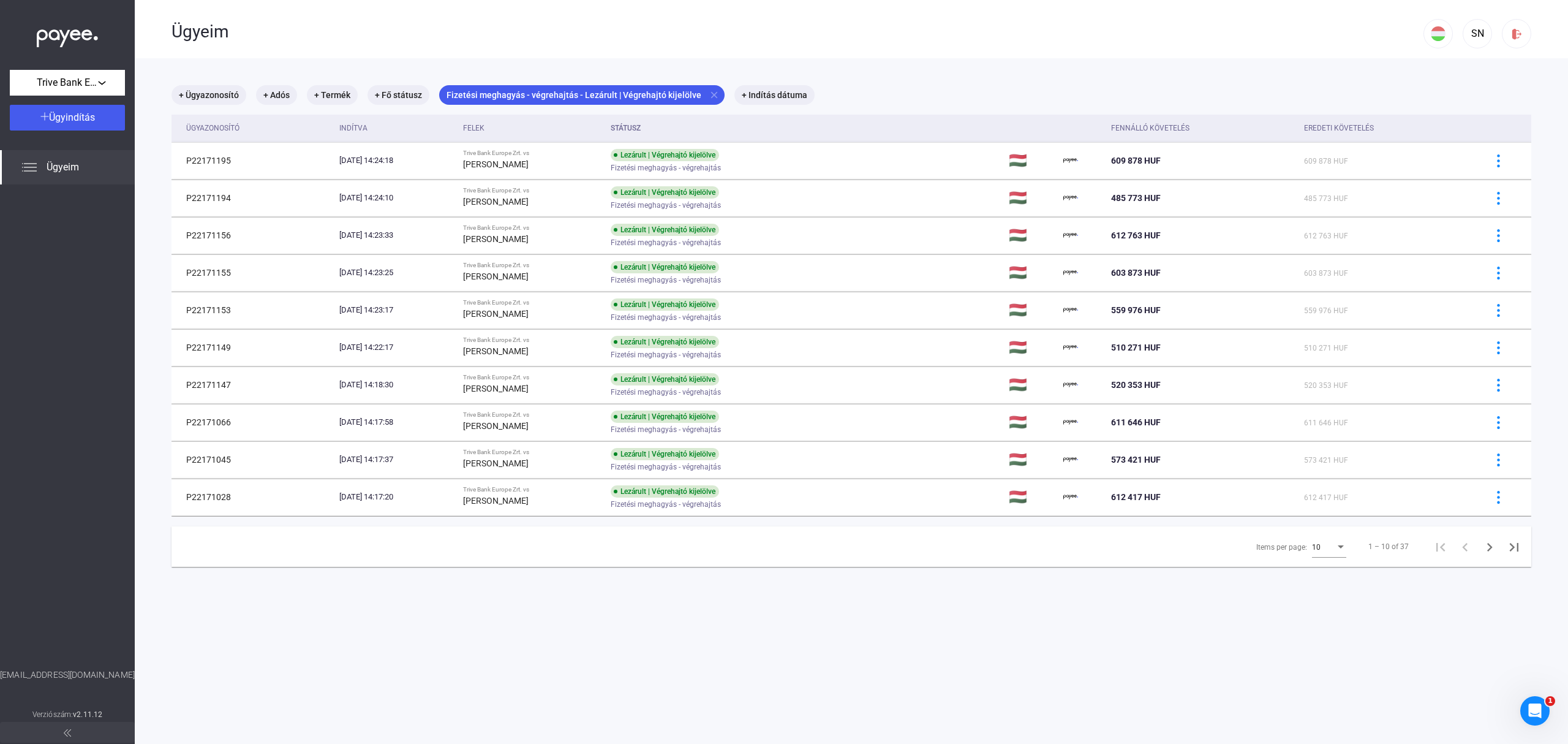
click at [1336, 550] on div "Items per page:" at bounding box center [1341, 546] width 11 height 9
click at [1309, 568] on span "25" at bounding box center [1318, 571] width 34 height 15
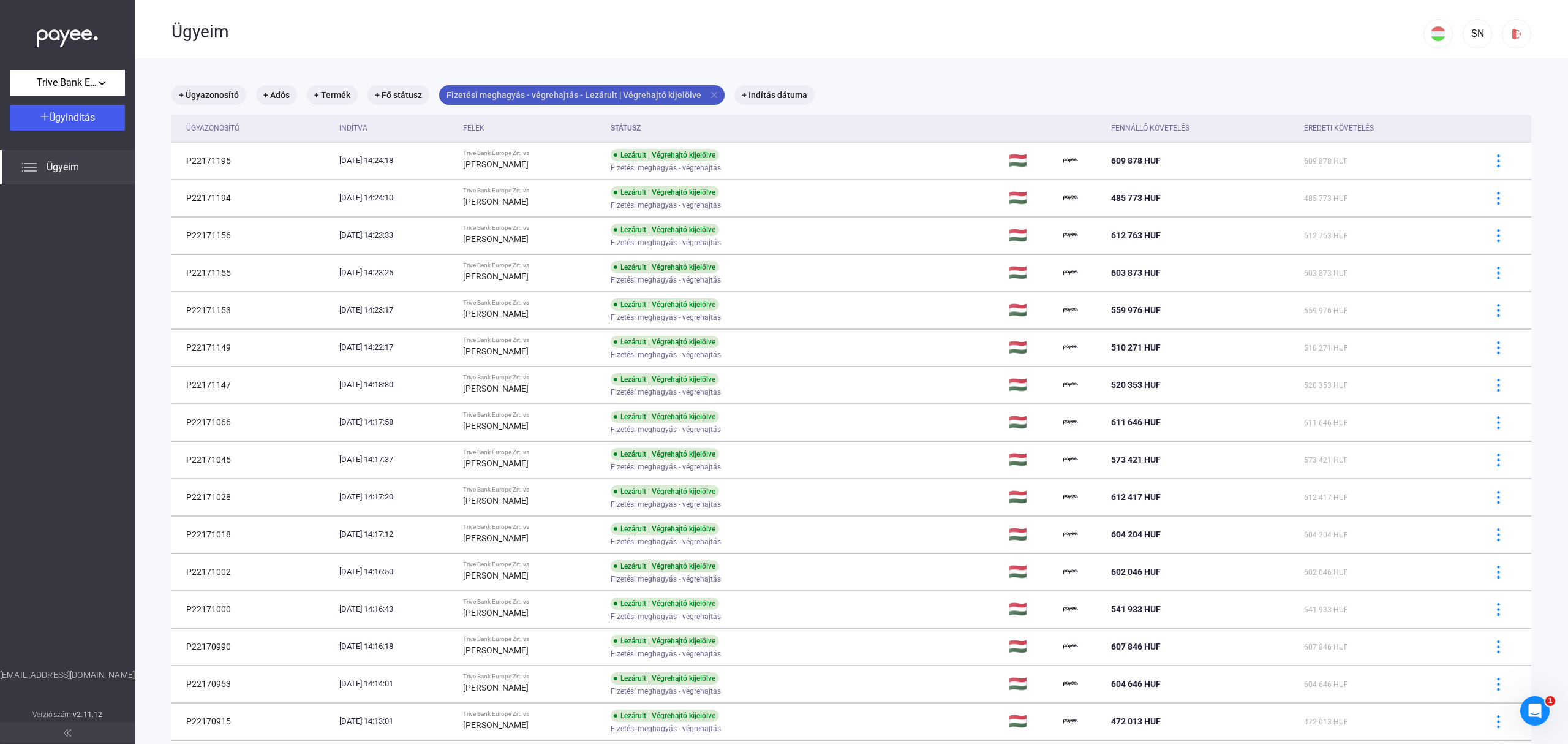
click at [704, 87] on mat-chip "Fizetési meghagyás - végrehajtás - Lezárult | Végrehajtó kijelölve close" at bounding box center [581, 95] width 285 height 20
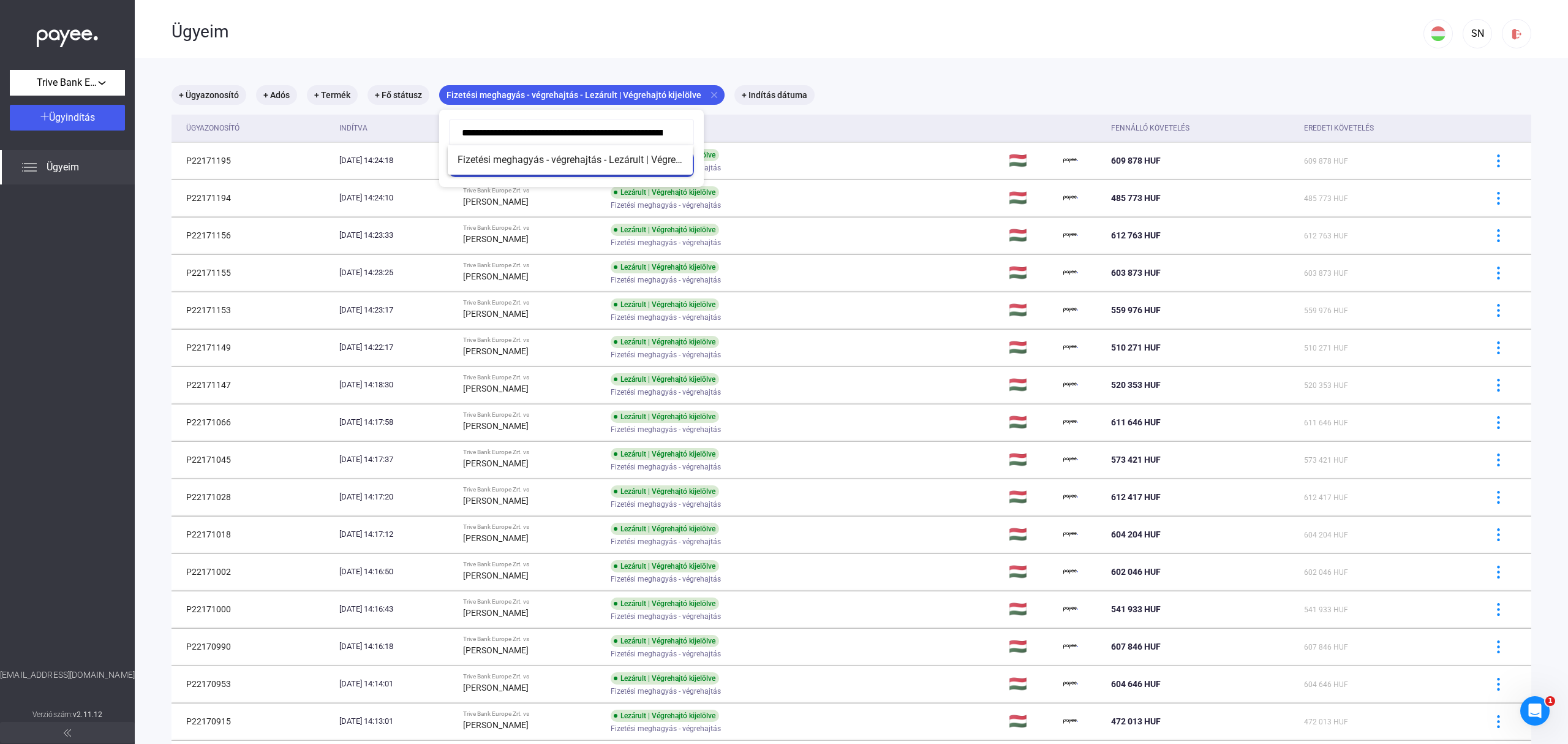
click at [704, 90] on div at bounding box center [784, 372] width 1568 height 744
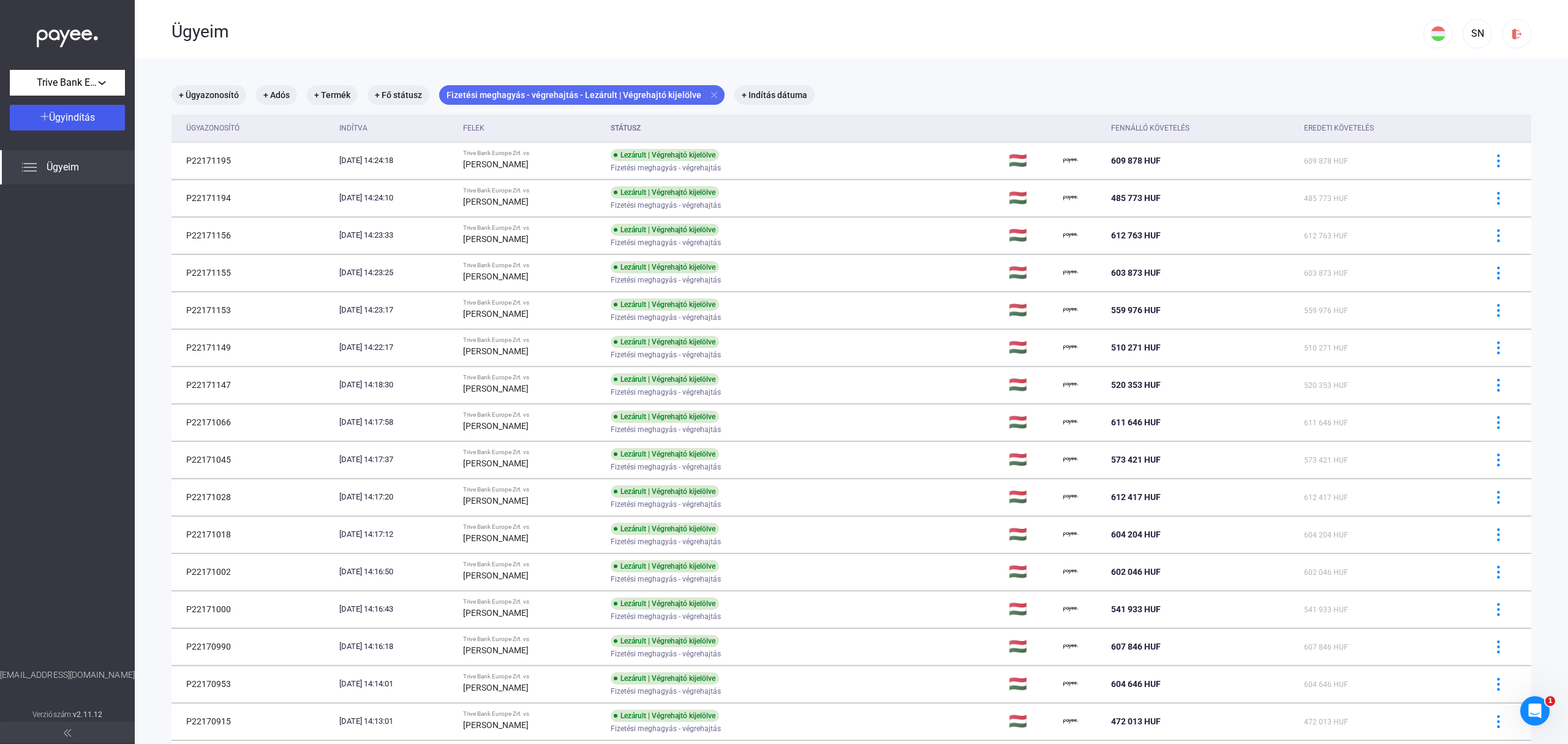
click at [708, 90] on mat-icon "close" at bounding box center [714, 95] width 11 height 11
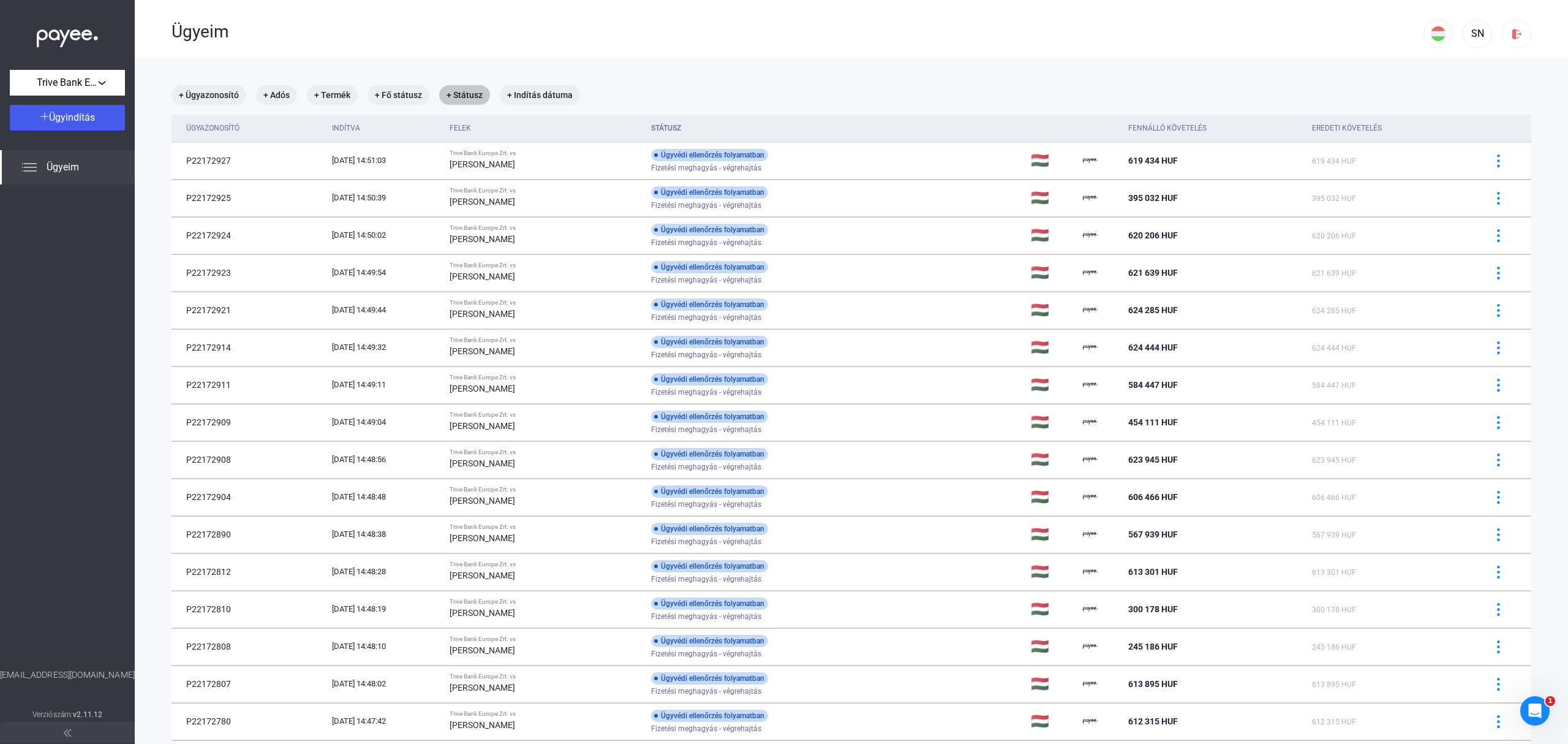
click at [470, 94] on mat-chip "+ Státusz" at bounding box center [465, 95] width 51 height 20
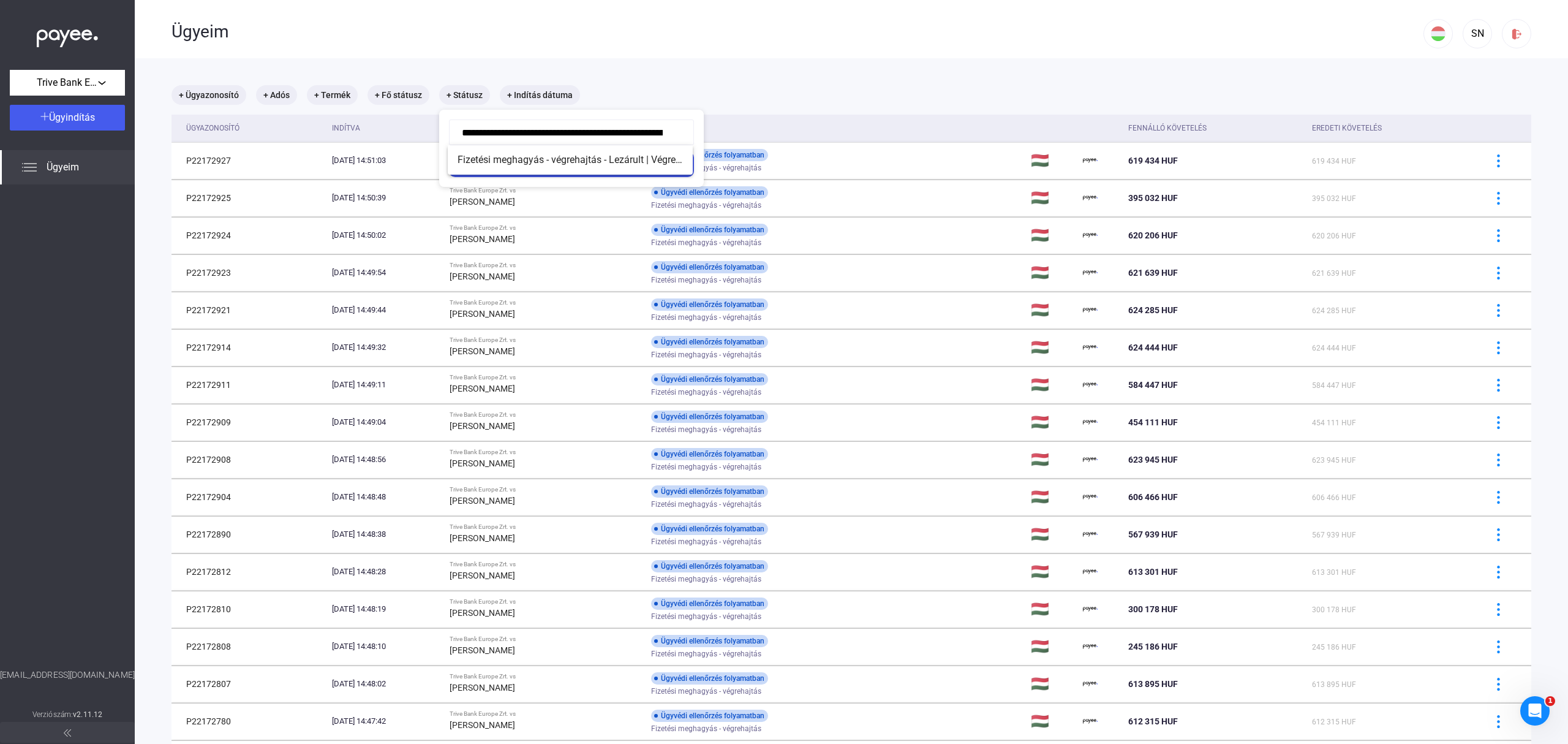
click at [57, 163] on div at bounding box center [784, 372] width 1568 height 744
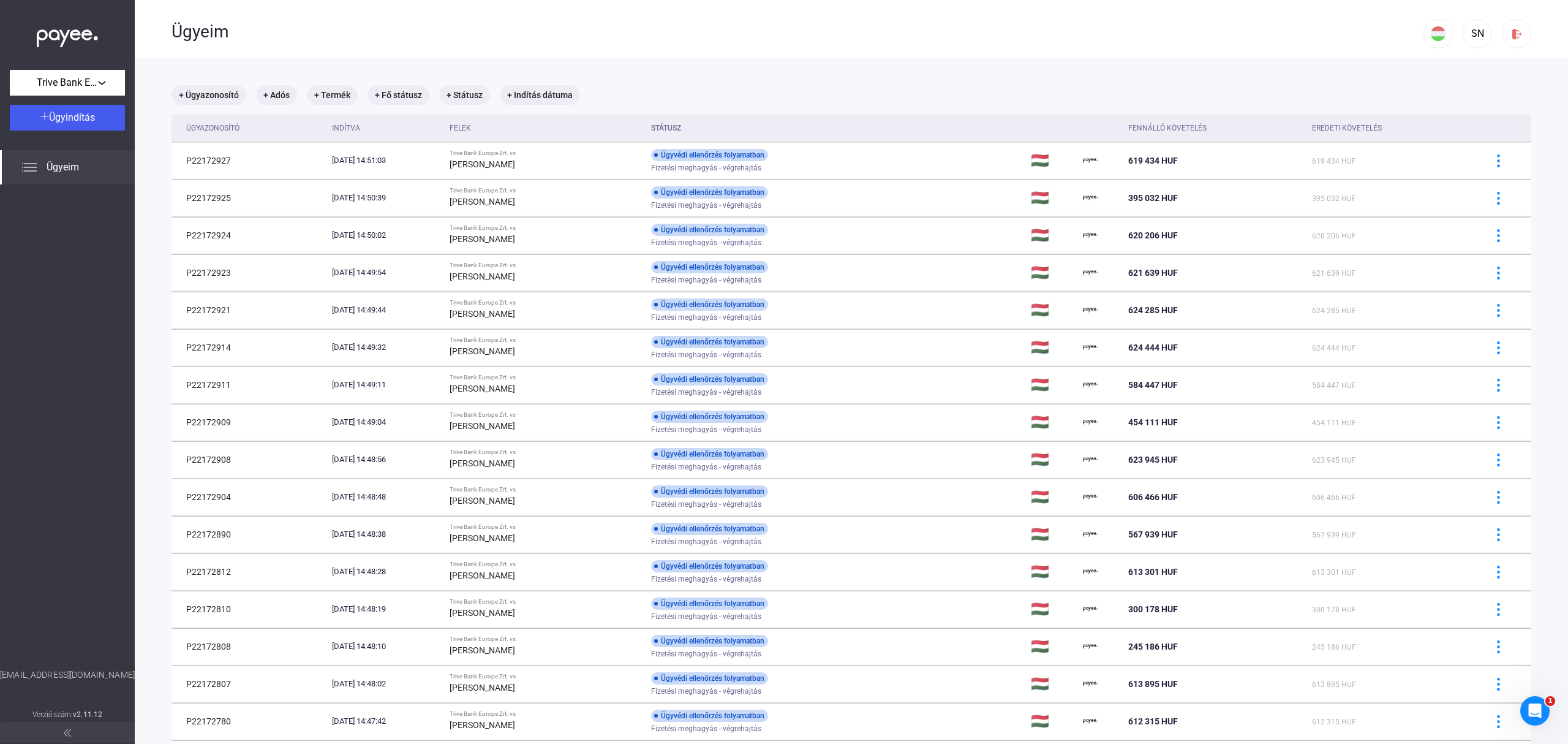
click at [62, 172] on span "Ügyeim" at bounding box center [62, 167] width 33 height 15
click at [1467, 35] on div "SN" at bounding box center [1478, 34] width 21 height 15
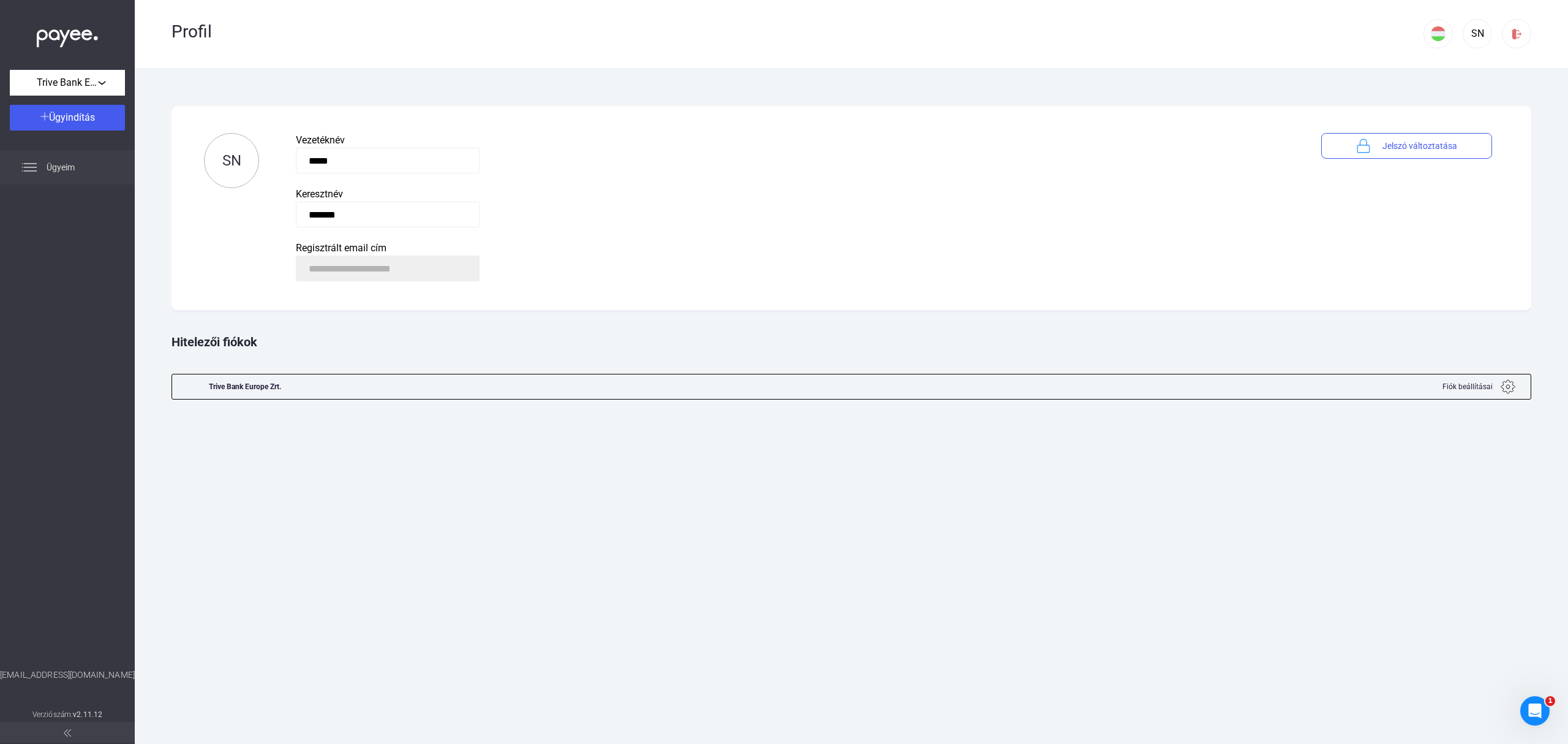
drag, startPoint x: 56, startPoint y: 166, endPoint x: 62, endPoint y: 163, distance: 6.7
click at [56, 165] on span "Ügyeim" at bounding box center [60, 167] width 28 height 15
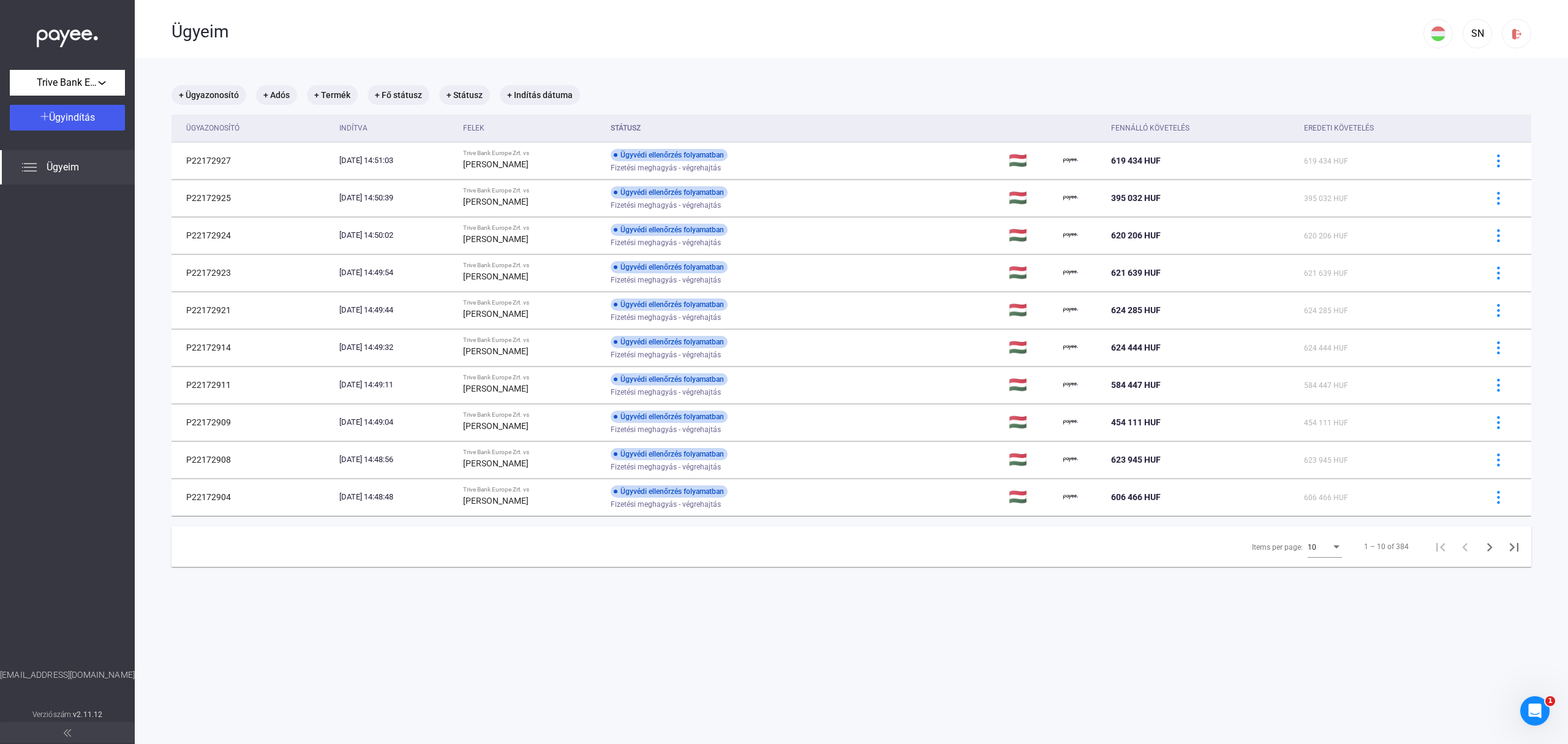
click at [886, 661] on main "+ Ügyazonosító + Adós + Termék + Fő státusz + Státusz + Indítás dátuma Ügyazono…" at bounding box center [851, 430] width 1433 height 744
click at [53, 166] on span "Ügyeim" at bounding box center [62, 167] width 33 height 15
click at [1467, 33] on div "SN" at bounding box center [1478, 34] width 21 height 15
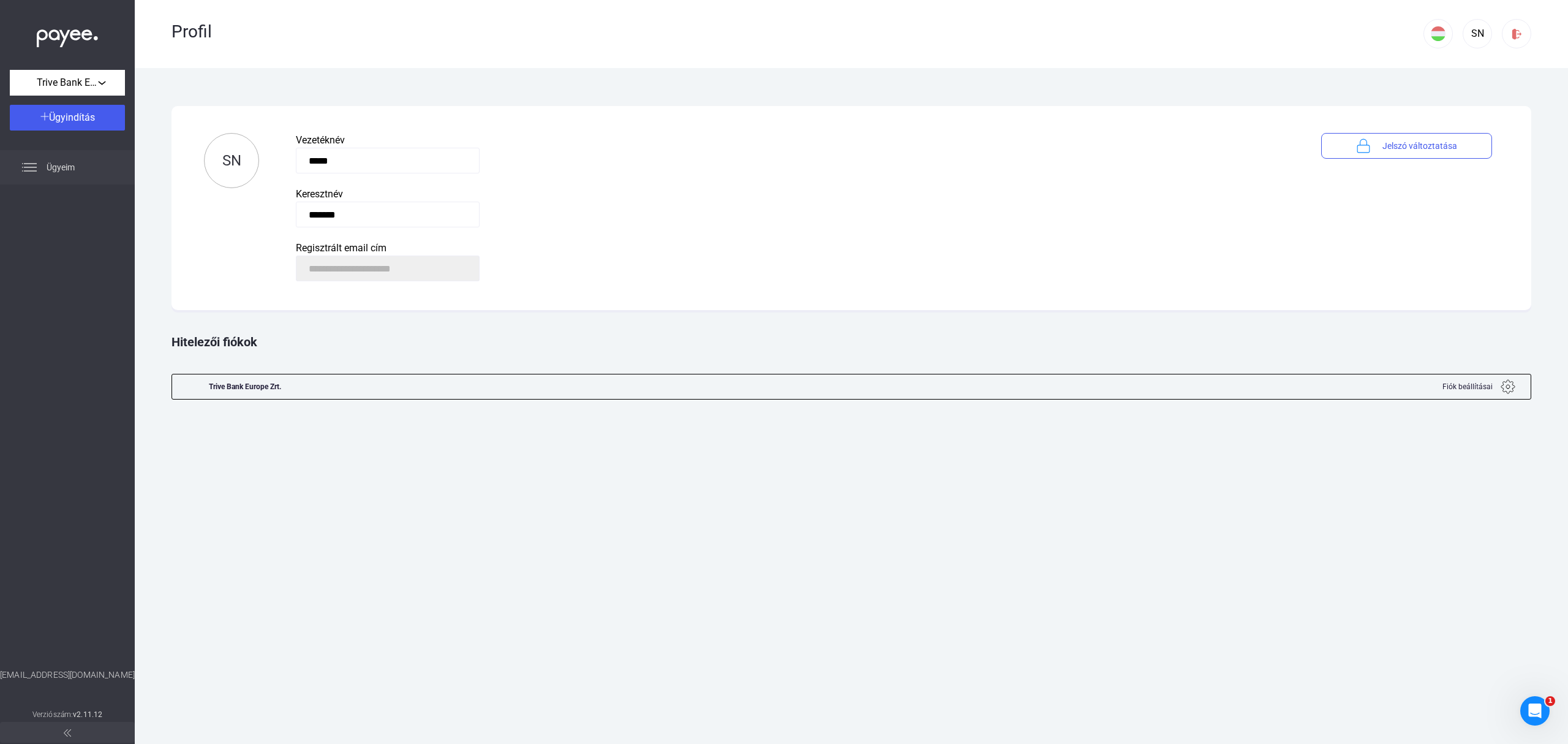
click at [40, 159] on div "Ügyeim" at bounding box center [67, 167] width 135 height 34
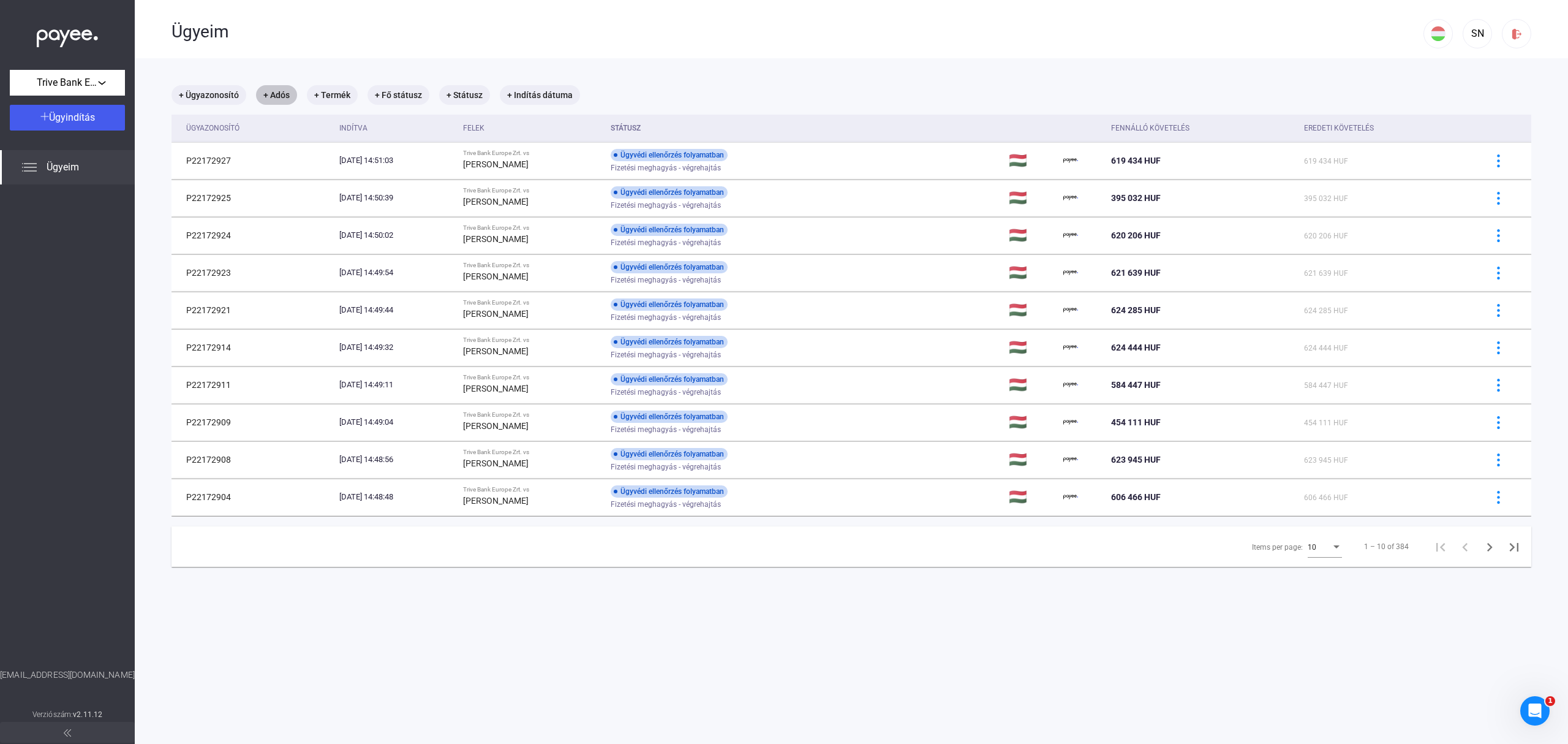
click at [283, 94] on mat-chip "+ Adós" at bounding box center [277, 95] width 41 height 20
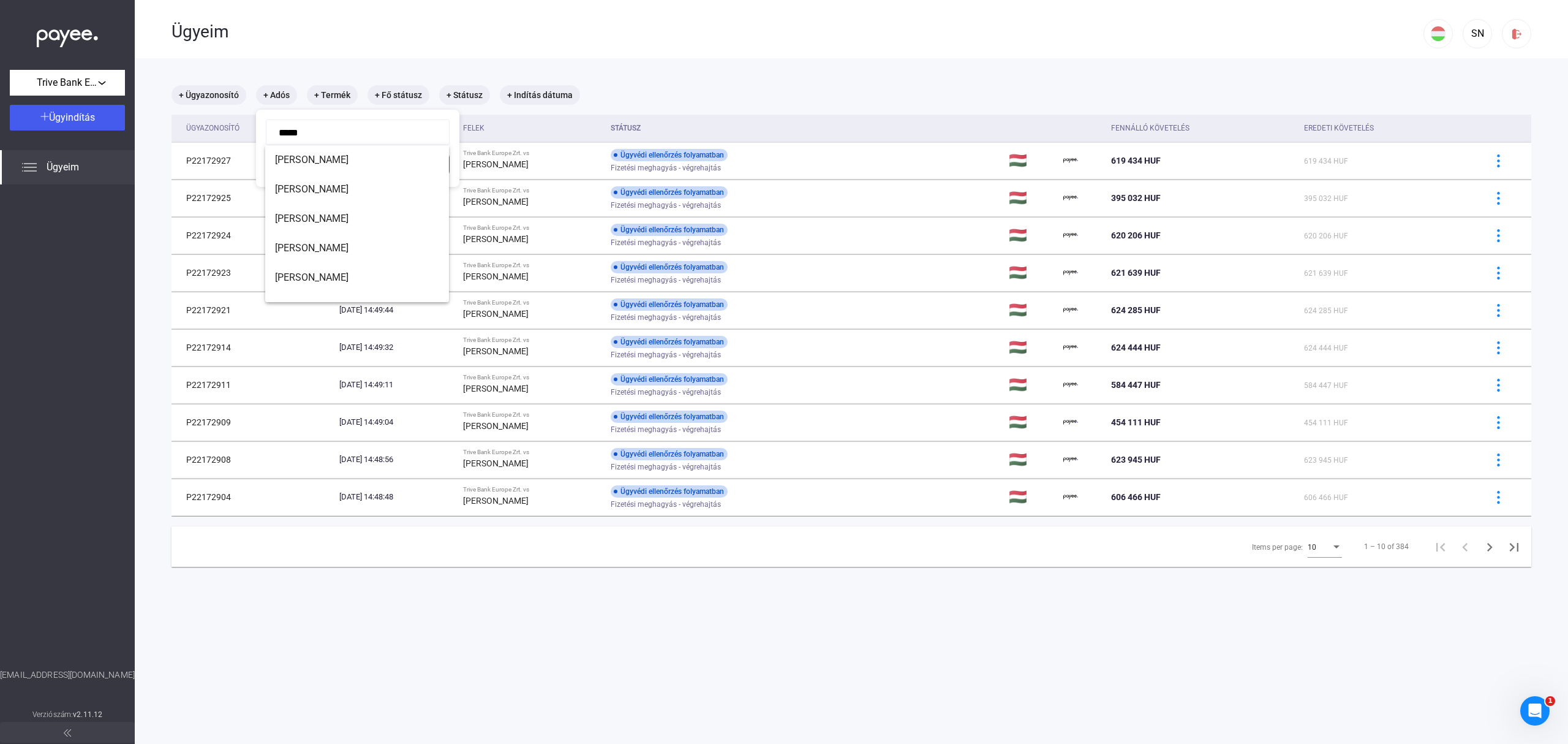
scroll to position [20, 0]
click at [363, 289] on span "[PERSON_NAME]" at bounding box center [356, 288] width 165 height 15
type input "**********"
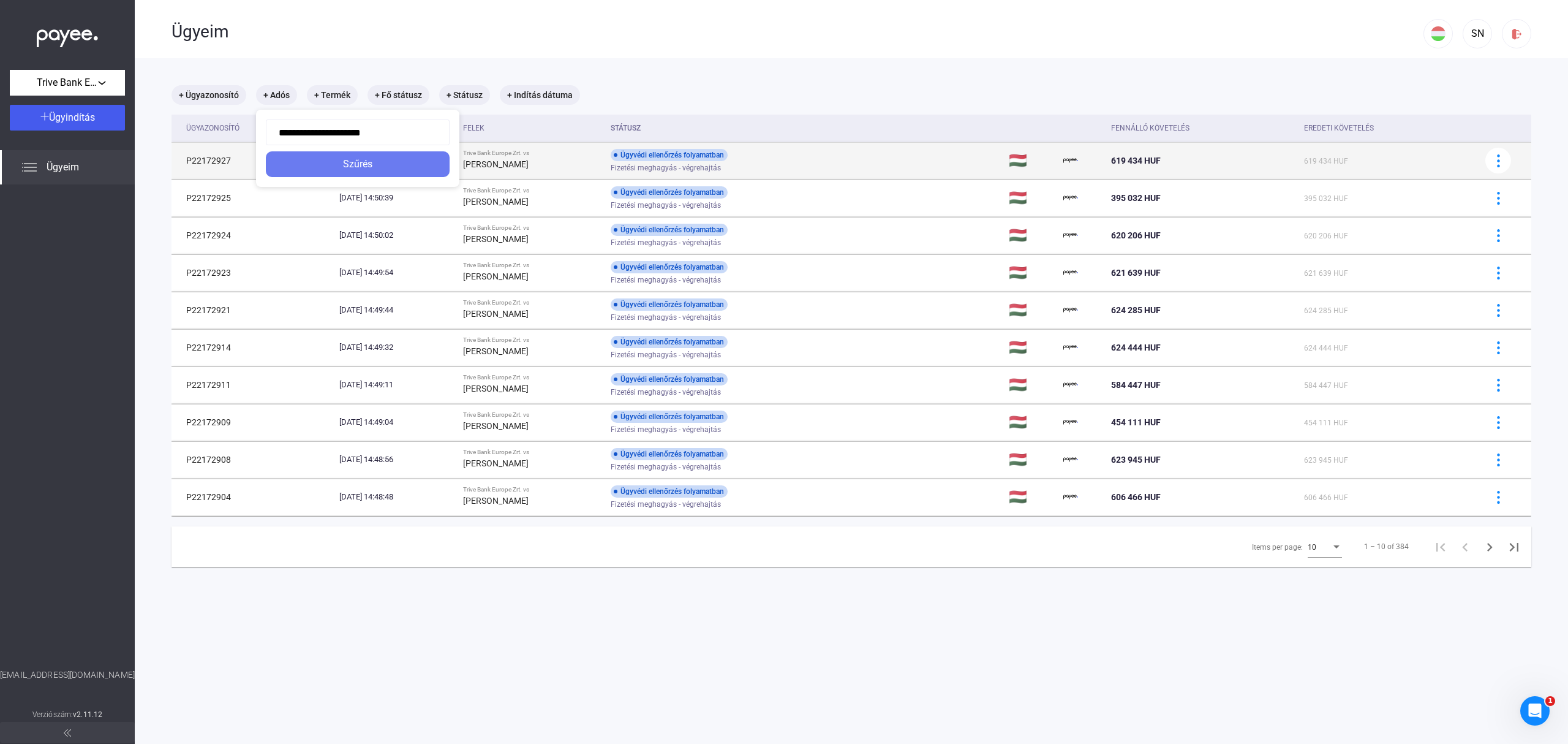
click at [345, 163] on div "Szűrés" at bounding box center [358, 165] width 177 height 15
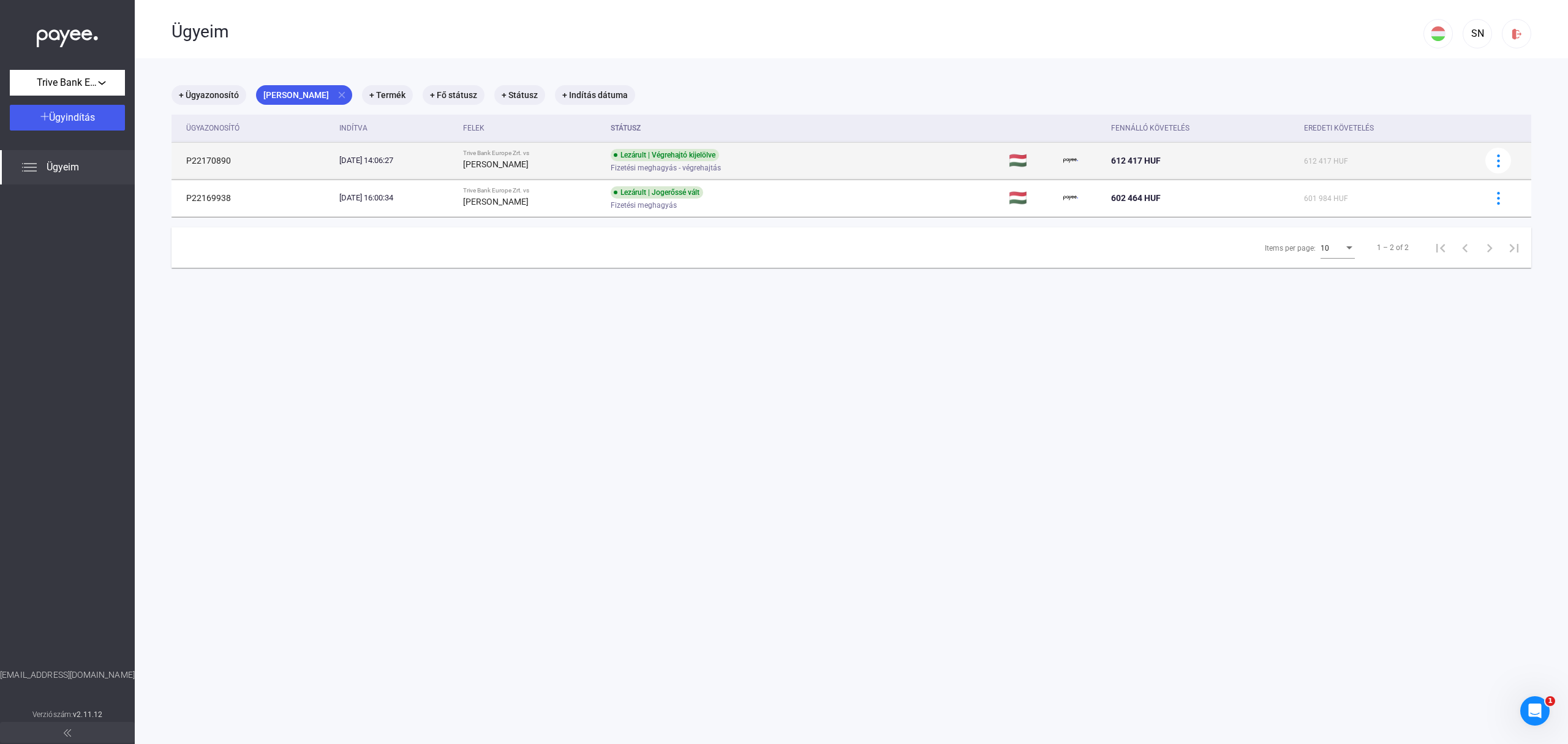
click at [862, 170] on td "Lezárult | Végrehajtó kijelölve Fizetési meghagyás - végrehajtás" at bounding box center [804, 160] width 398 height 37
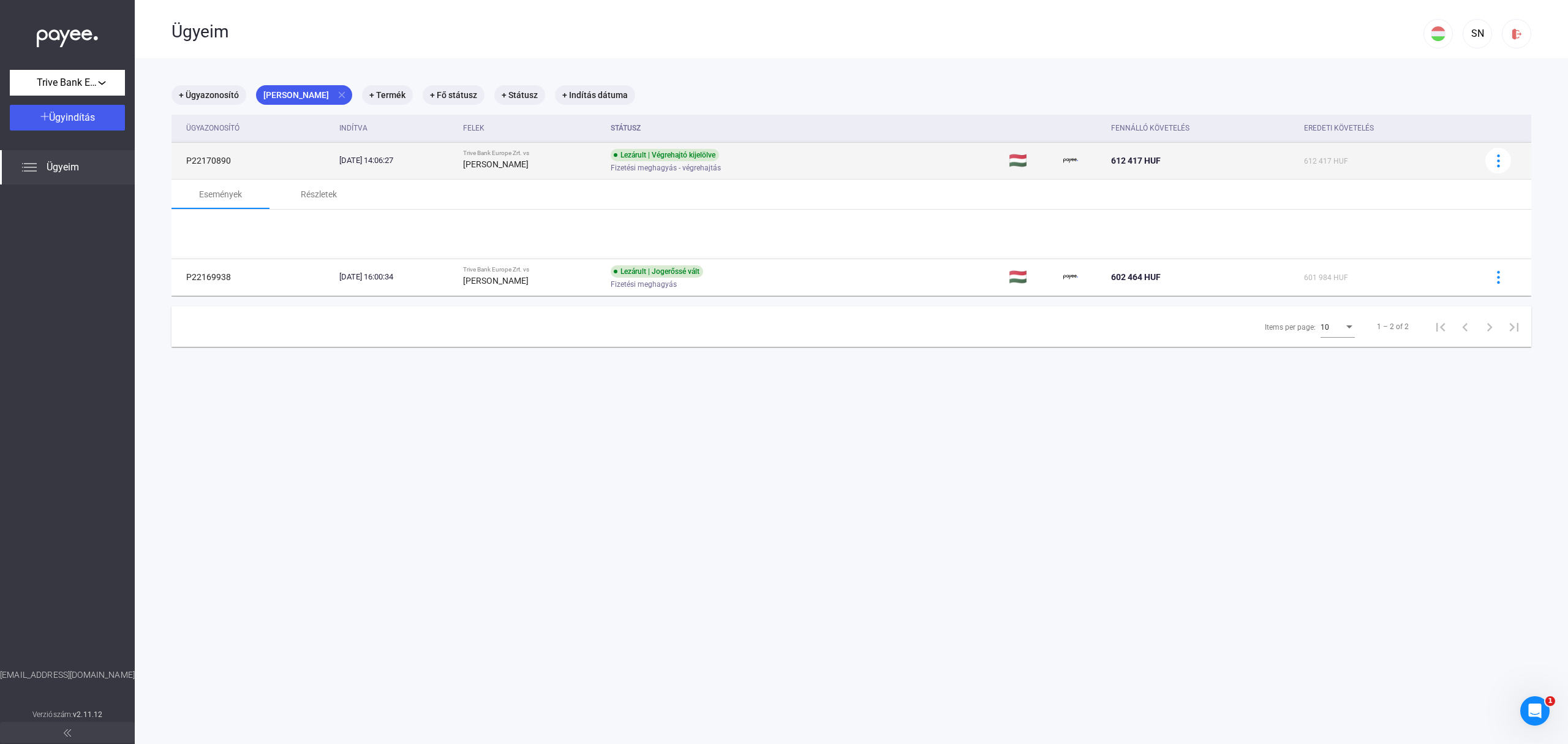
click at [862, 170] on td "Lezárult | Végrehajtó kijelölve Fizetési meghagyás - végrehajtás" at bounding box center [804, 160] width 398 height 37
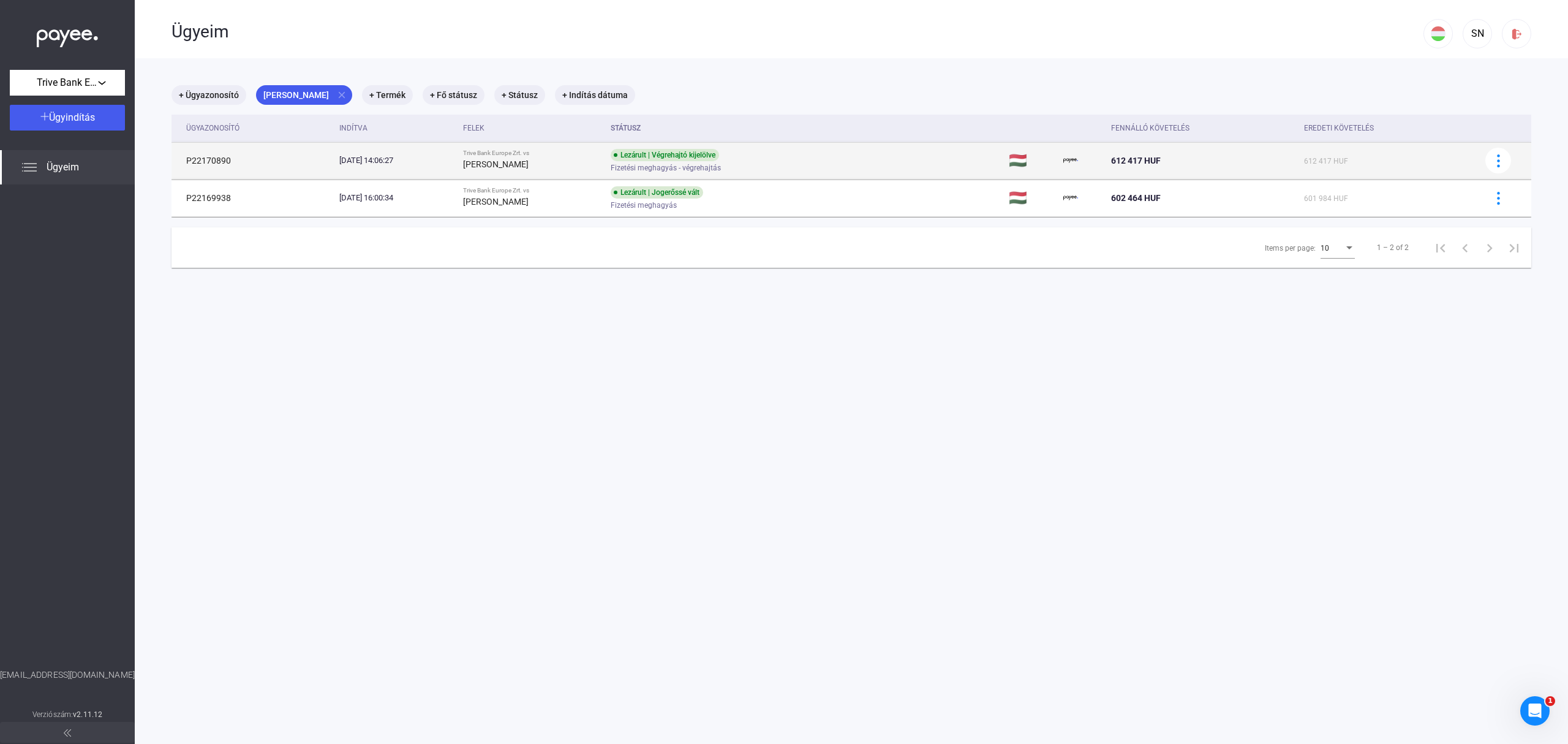
click at [862, 167] on td "Lezárult | Végrehajtó kijelölve Fizetési meghagyás - végrehajtás" at bounding box center [804, 160] width 398 height 37
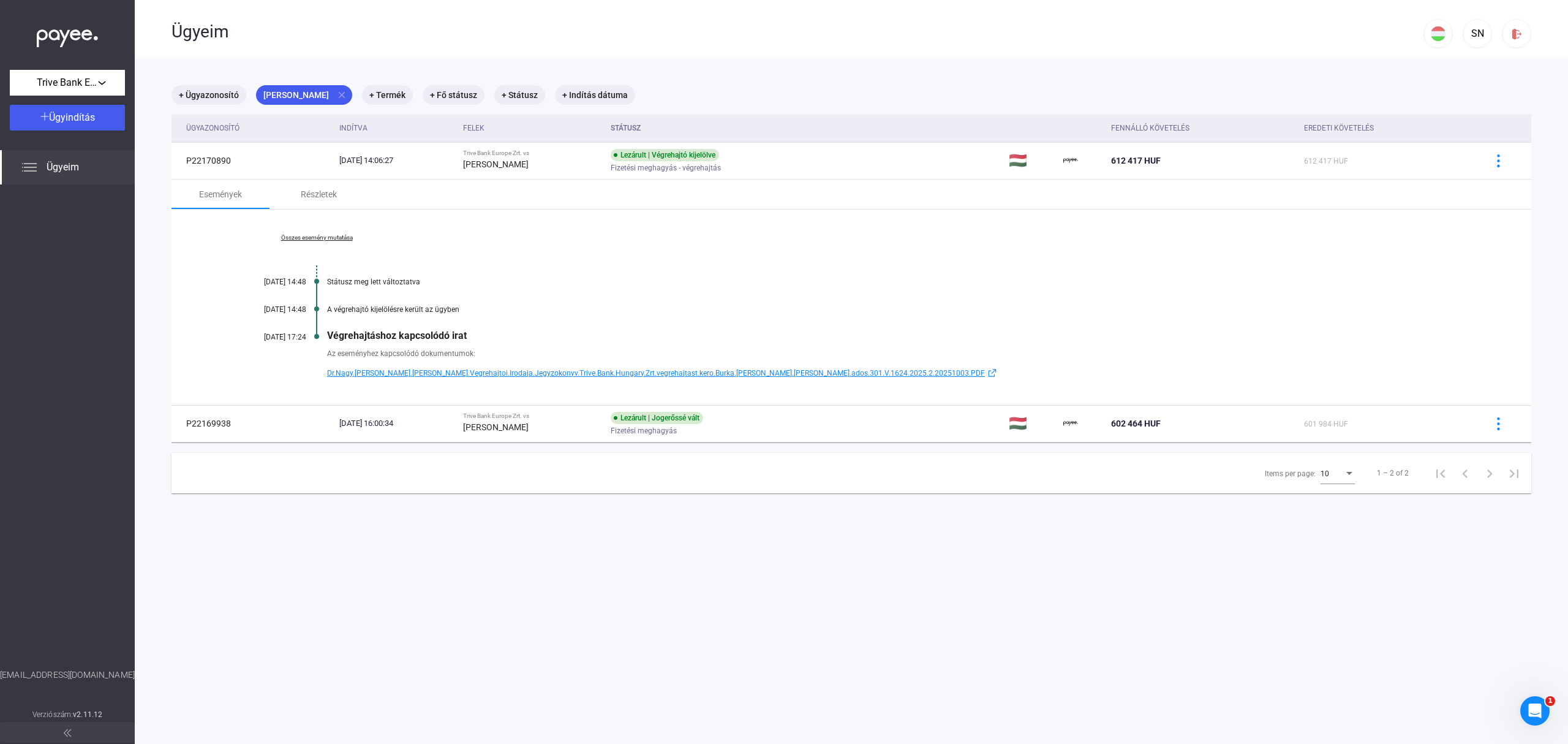
click at [731, 369] on span "Dr.Nagy.[PERSON_NAME].[PERSON_NAME].Vegrehajtoi.Irodaja.Jegyzokonyv.Trive.Bank.…" at bounding box center [656, 373] width 657 height 15
